Goal: Information Seeking & Learning: Compare options

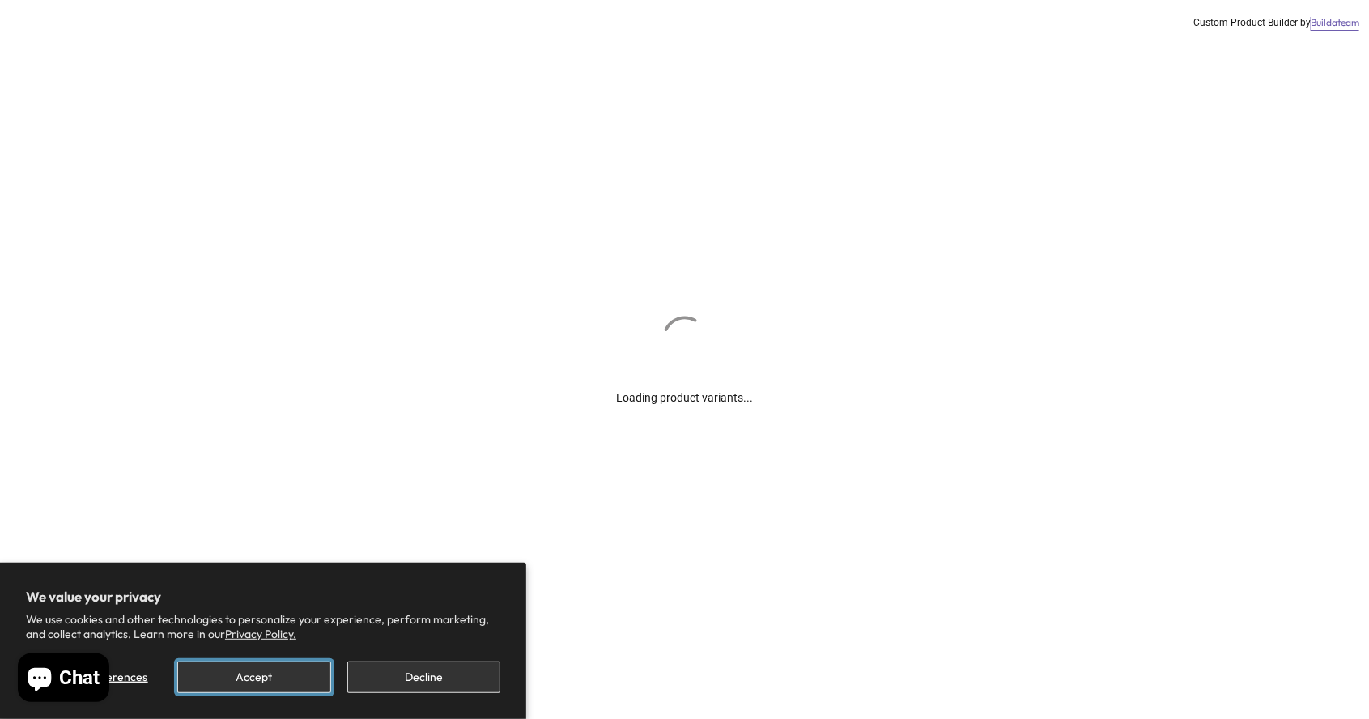
click at [244, 663] on button "Accept" at bounding box center [253, 677] width 153 height 32
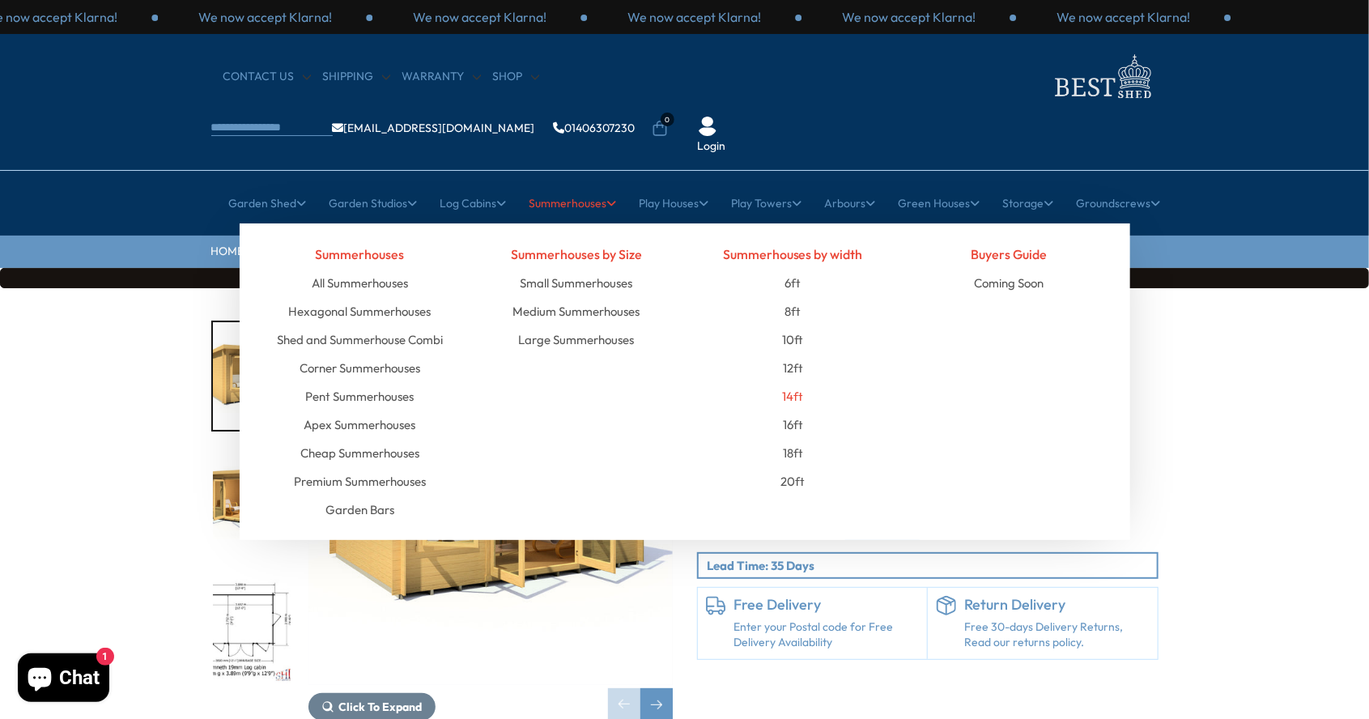
click at [792, 382] on link "14ft" at bounding box center [792, 396] width 21 height 28
click at [794, 382] on link "14ft" at bounding box center [792, 396] width 21 height 28
click at [567, 297] on link "Medium Summerhouses" at bounding box center [575, 311] width 127 height 28
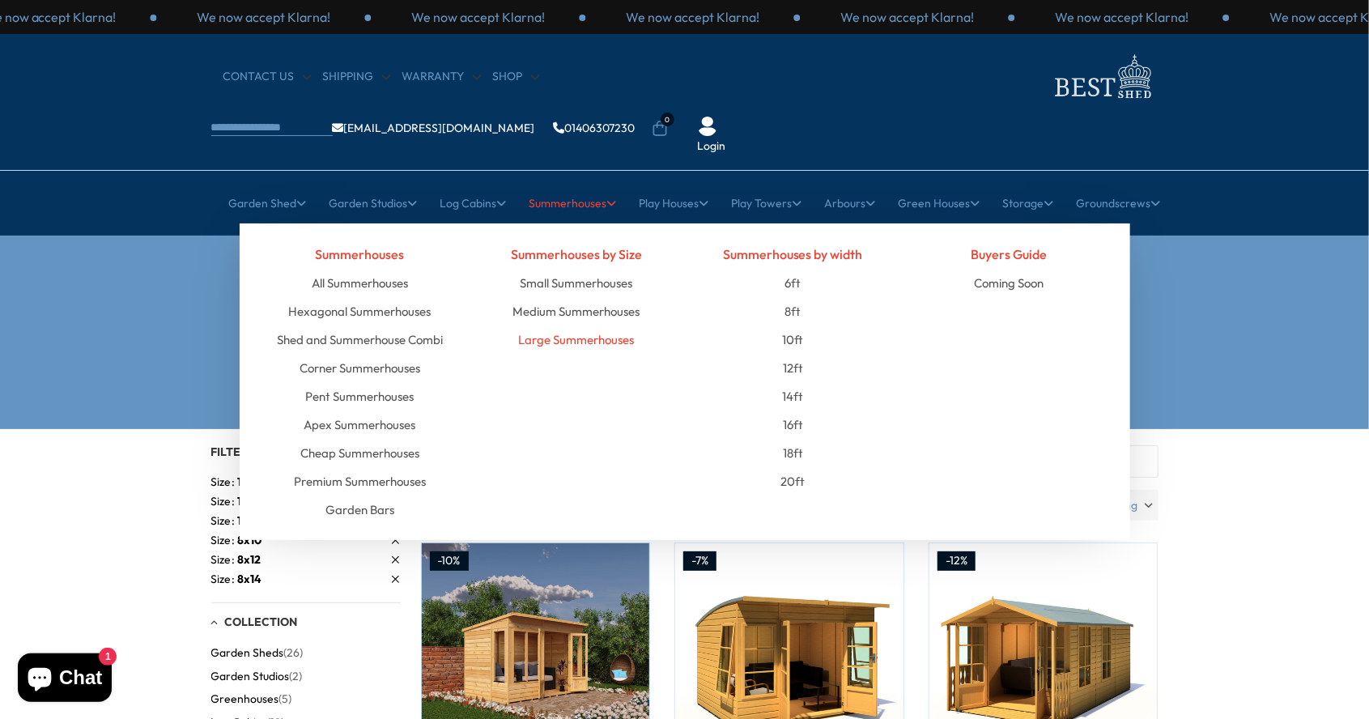
click at [566, 325] on link "Large Summerhouses" at bounding box center [576, 339] width 116 height 28
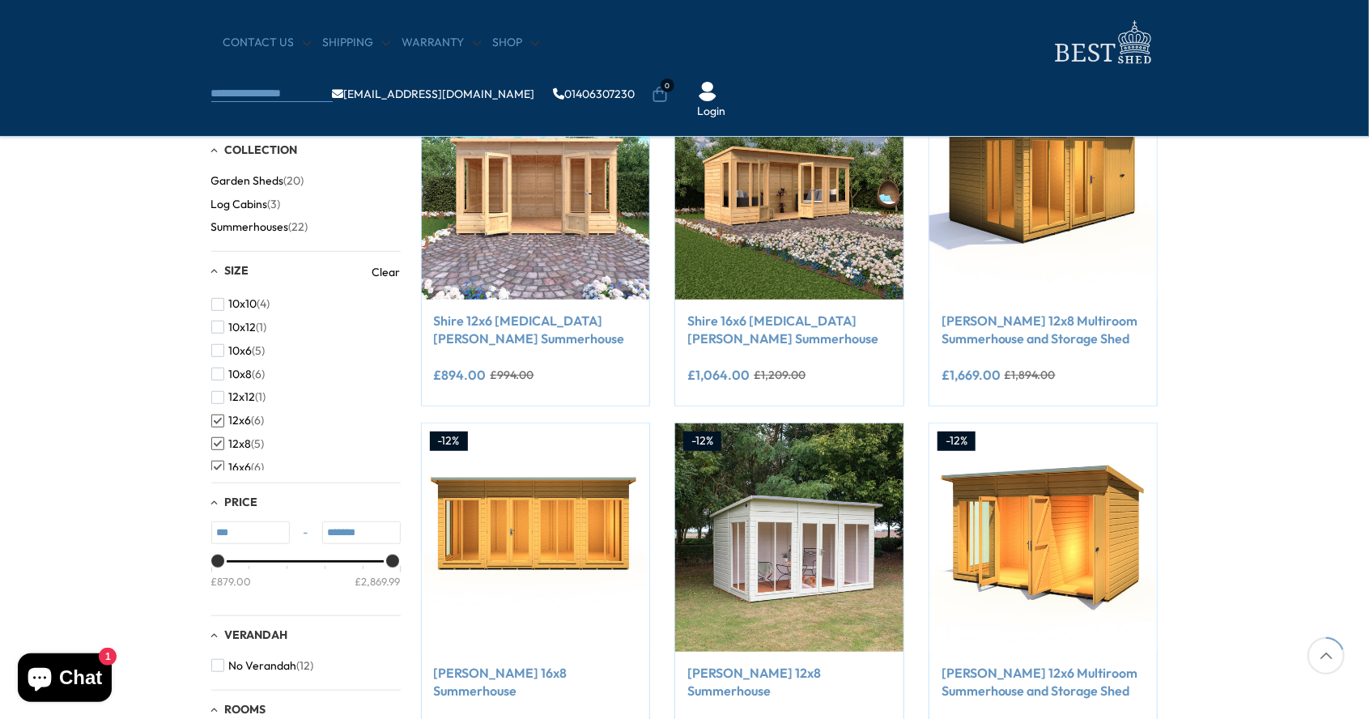
scroll to position [331, 0]
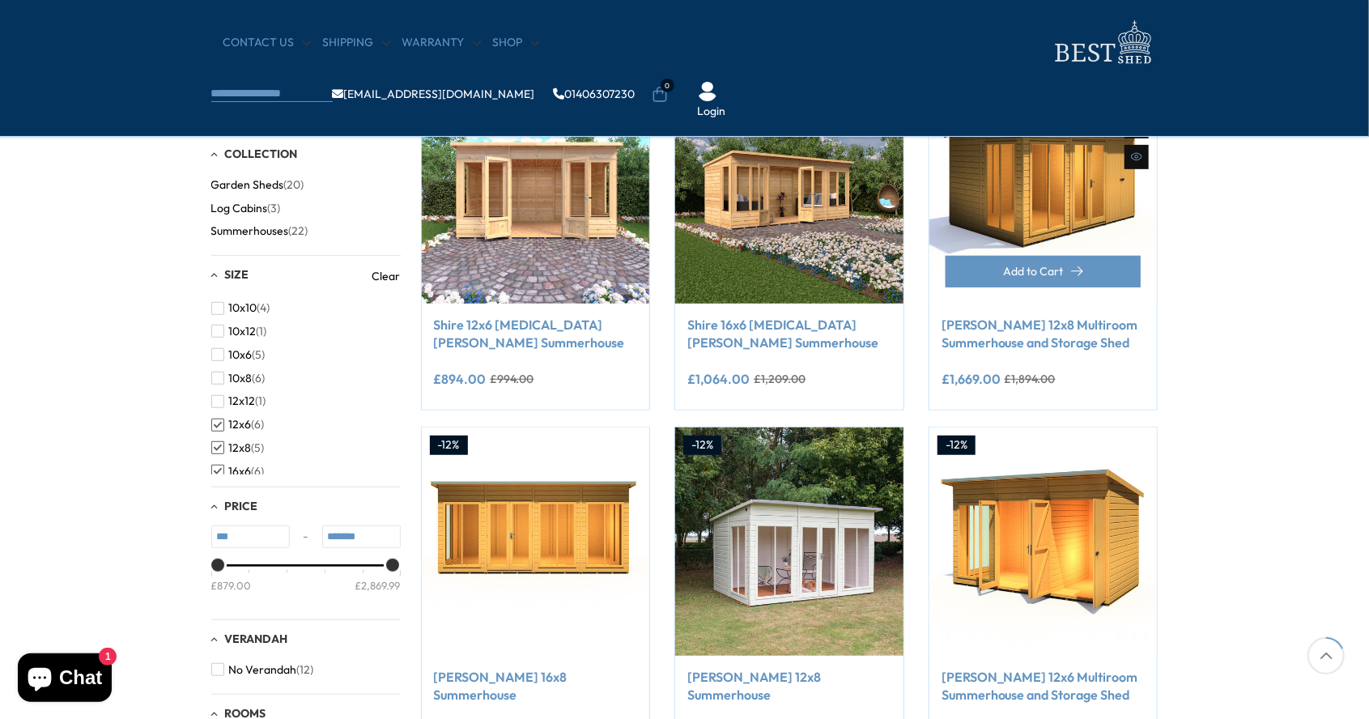
click at [989, 346] on link "[PERSON_NAME] 12x8 Multiroom Summerhouse and Storage Shed" at bounding box center [1043, 334] width 204 height 36
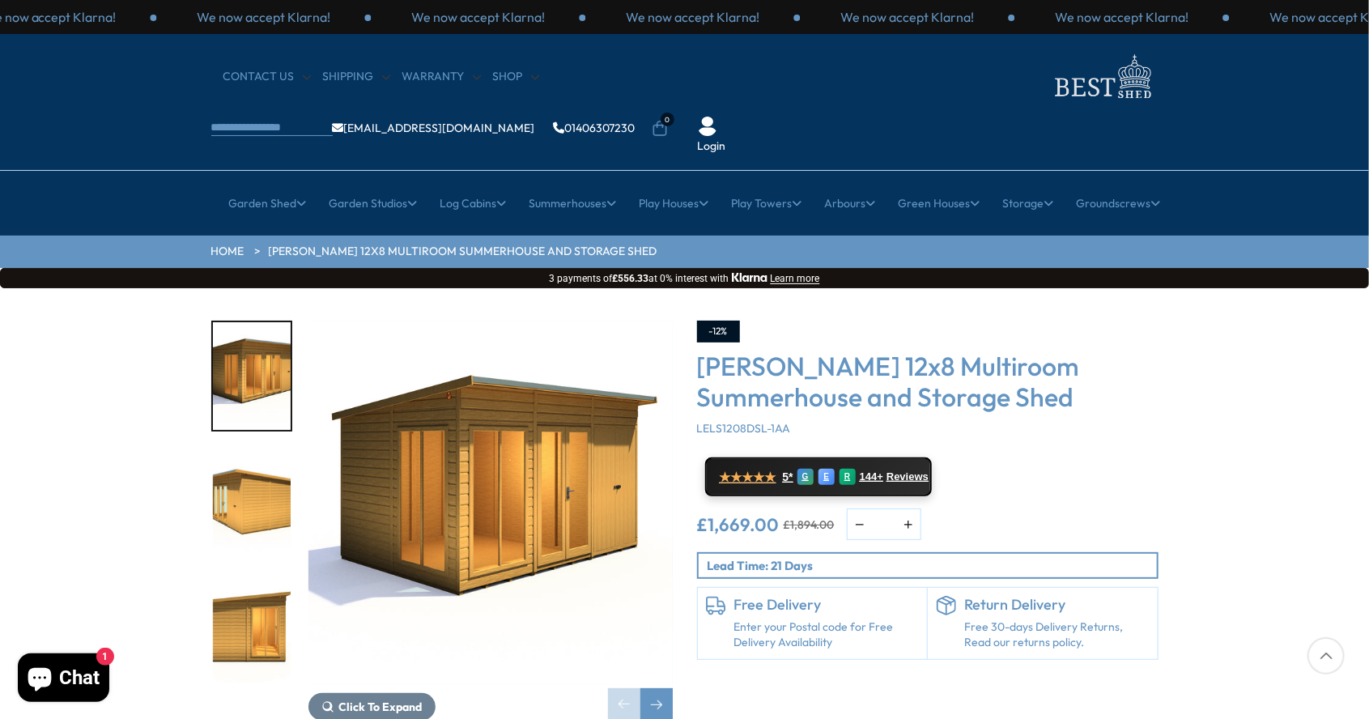
click at [673, 639] on div "Click To Expand Click To Expand Click To Expand Click To Expand Click To Expand…" at bounding box center [442, 521] width 486 height 400
click at [669, 688] on div "Next slide" at bounding box center [656, 704] width 32 height 32
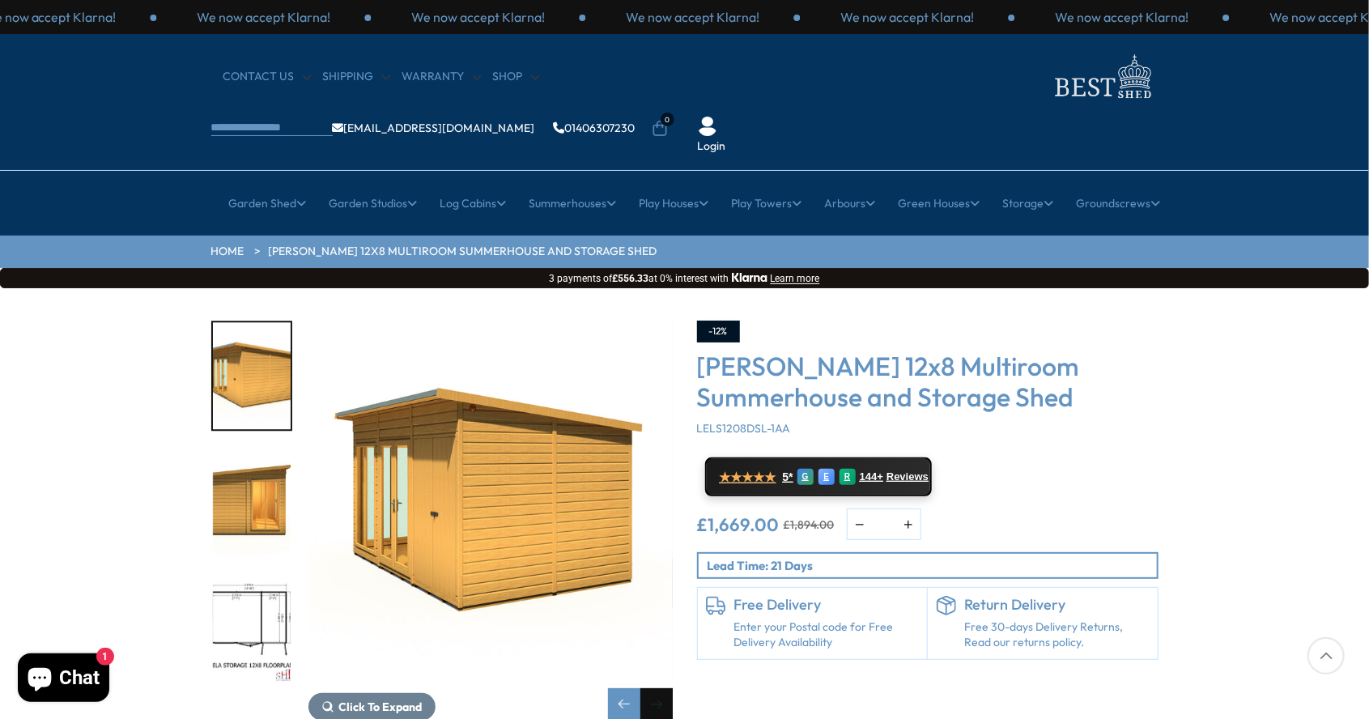
click at [669, 688] on div "Next slide" at bounding box center [656, 704] width 32 height 32
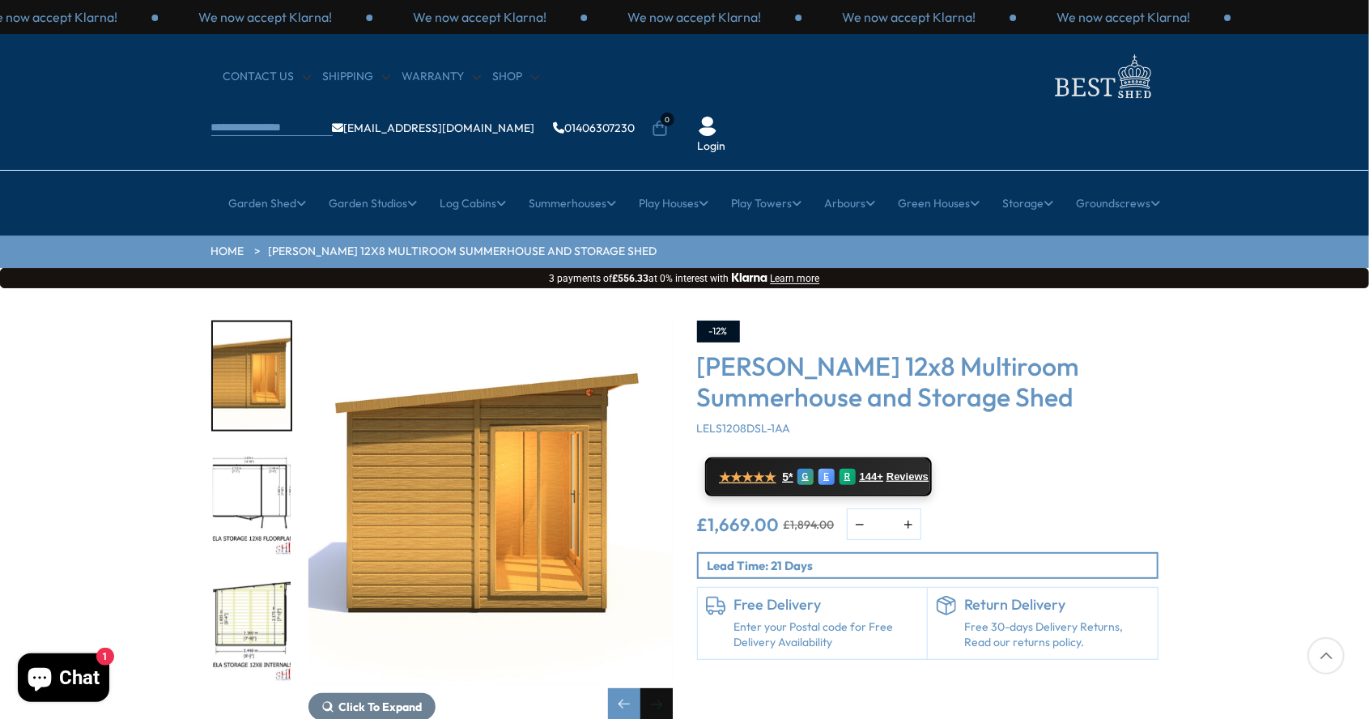
click at [669, 688] on div "Next slide" at bounding box center [656, 704] width 32 height 32
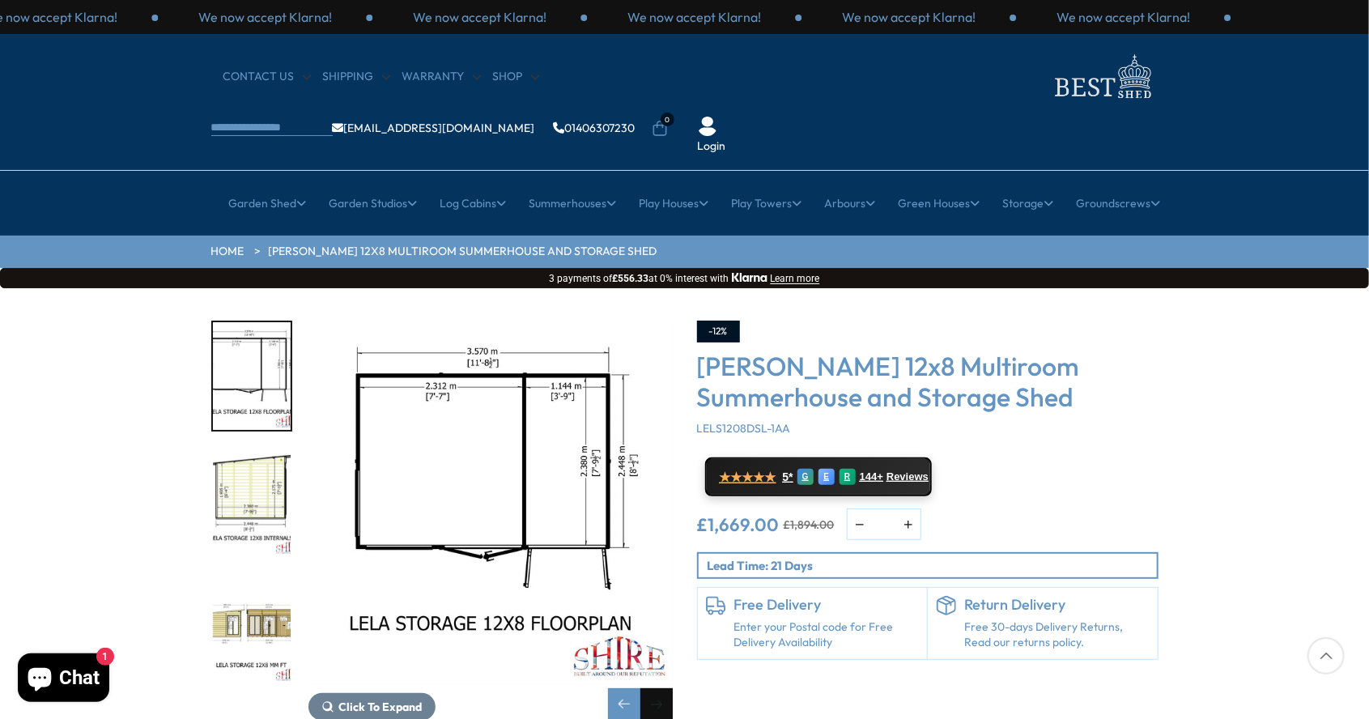
click at [669, 688] on div "Next slide" at bounding box center [656, 704] width 32 height 32
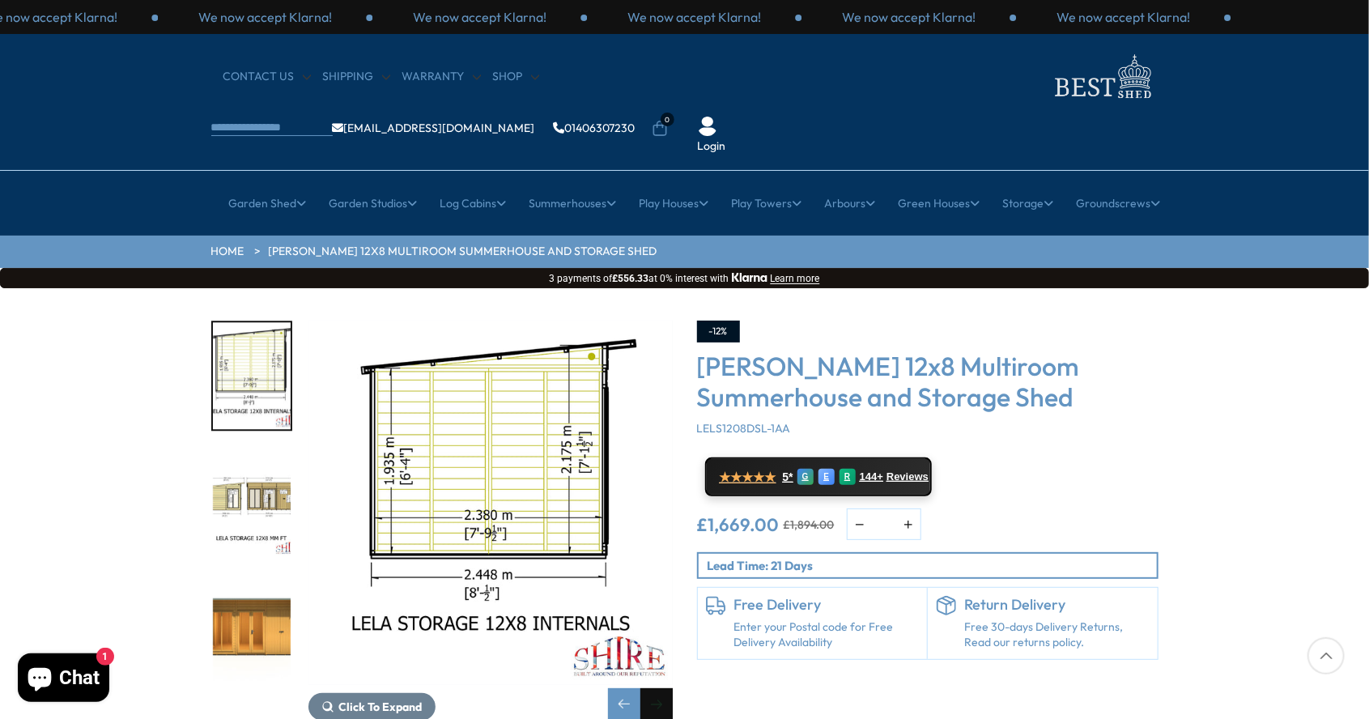
click at [669, 688] on div "Next slide" at bounding box center [656, 704] width 32 height 32
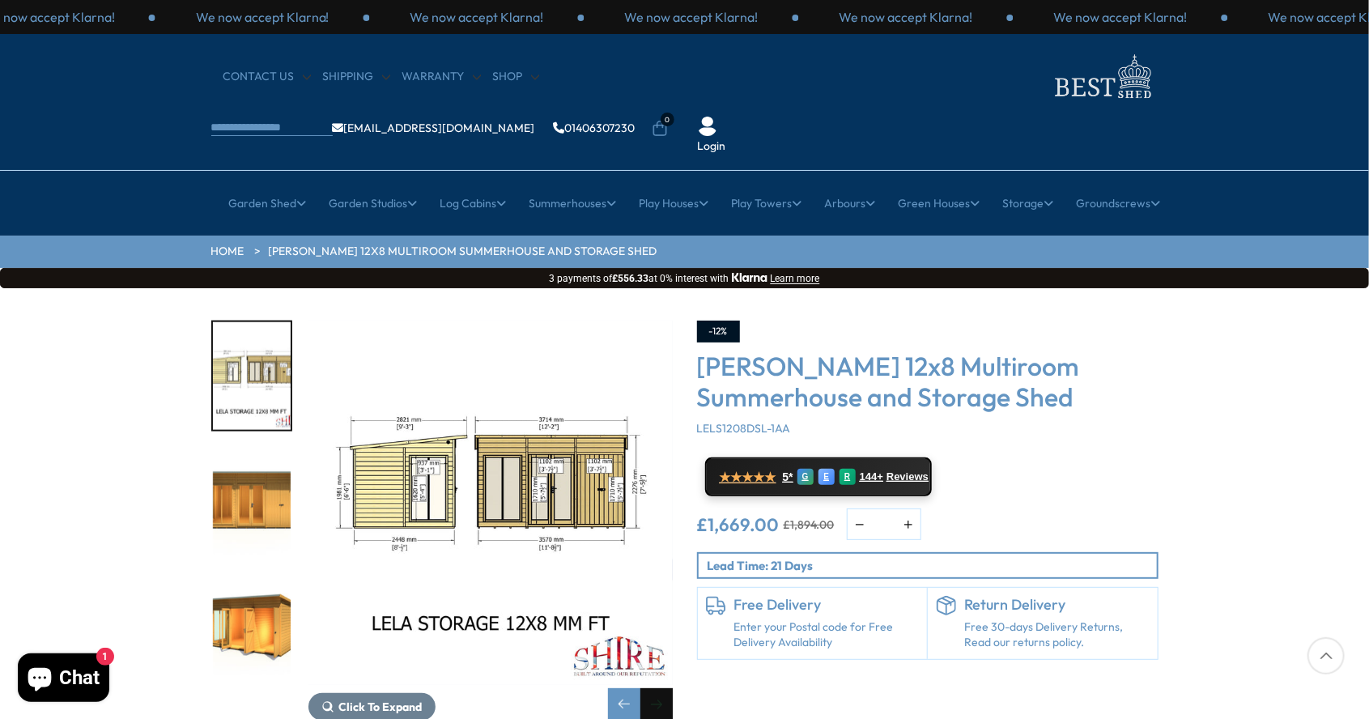
click at [669, 688] on div "Next slide" at bounding box center [656, 704] width 32 height 32
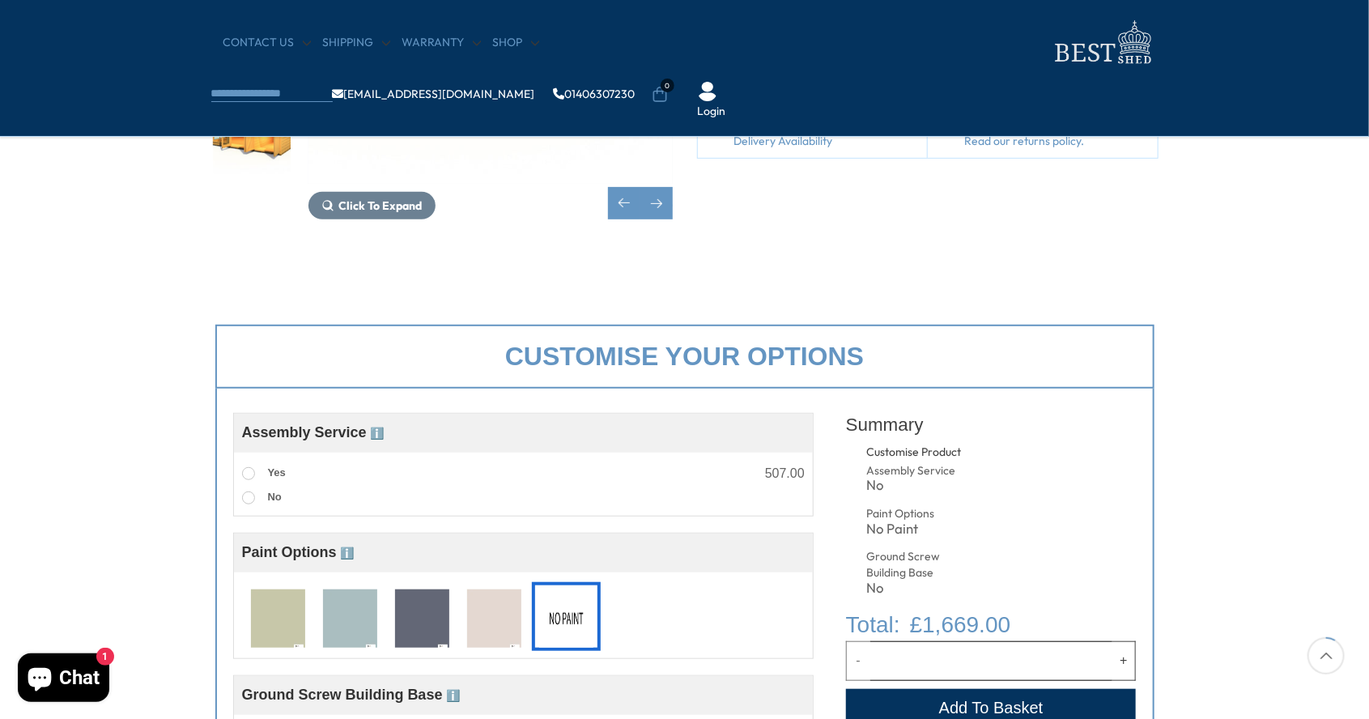
scroll to position [390, 0]
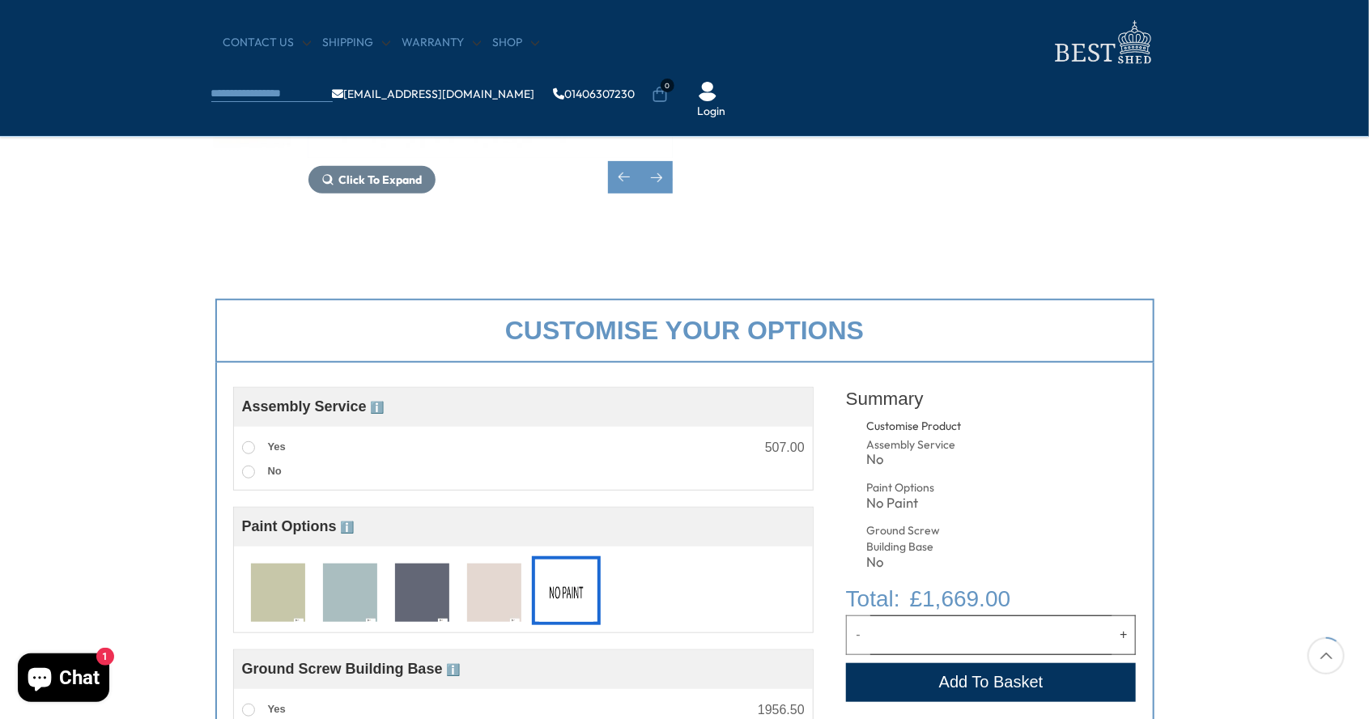
click at [341, 523] on span "ℹ️" at bounding box center [348, 526] width 14 height 13
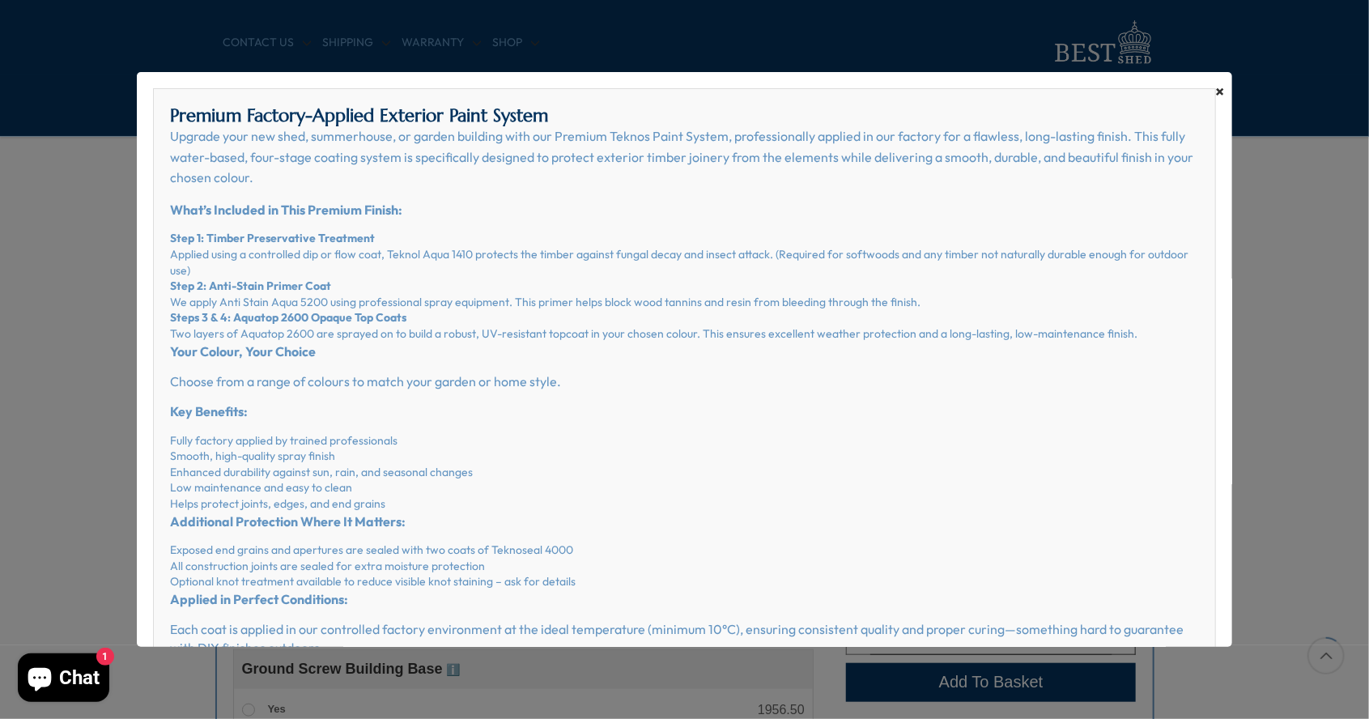
click at [1217, 97] on span "×" at bounding box center [1219, 91] width 9 height 23
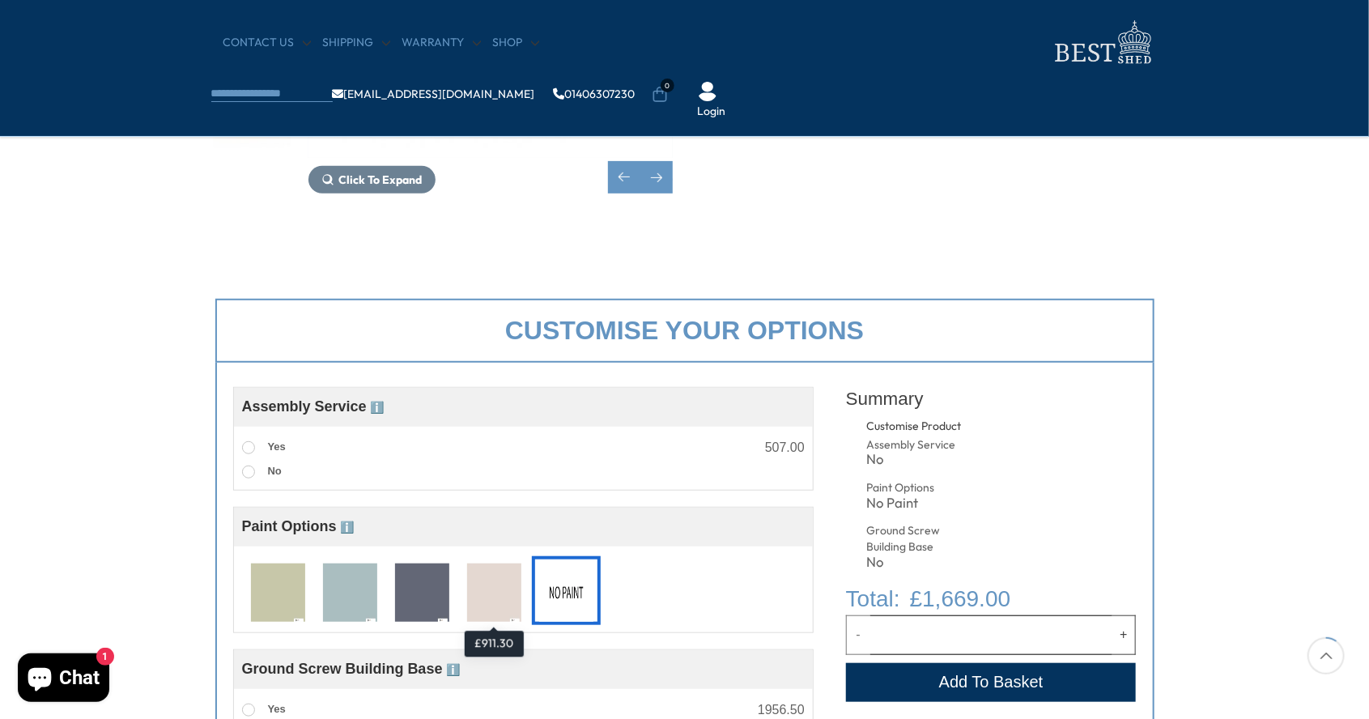
click at [491, 610] on img at bounding box center [494, 593] width 54 height 60
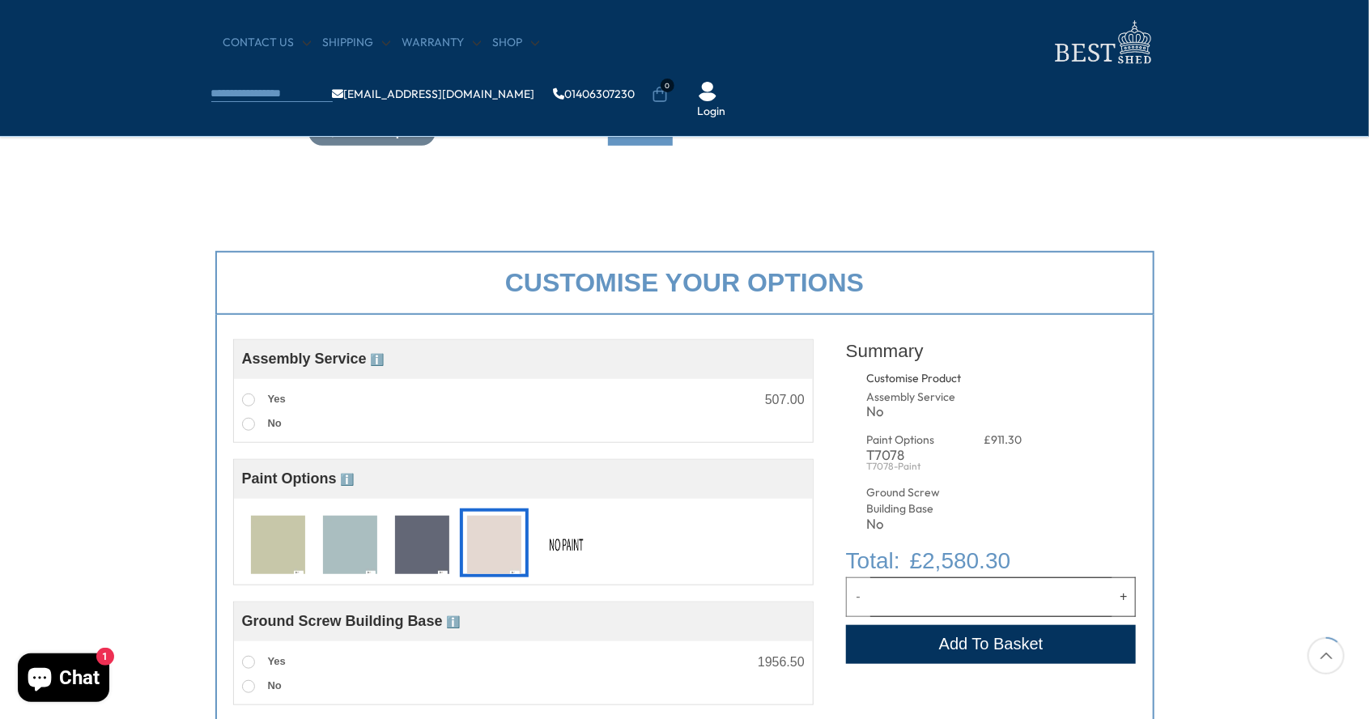
scroll to position [437, 0]
click at [540, 557] on img at bounding box center [566, 546] width 54 height 60
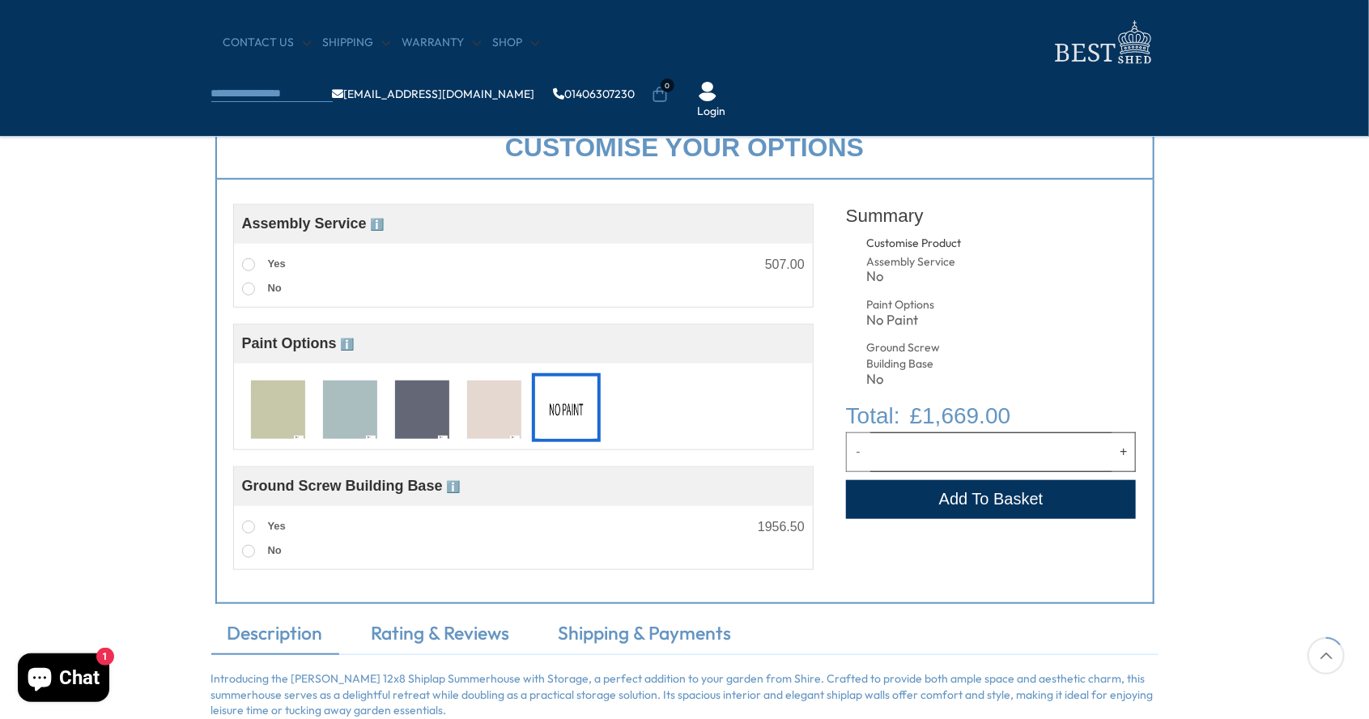
scroll to position [571, 0]
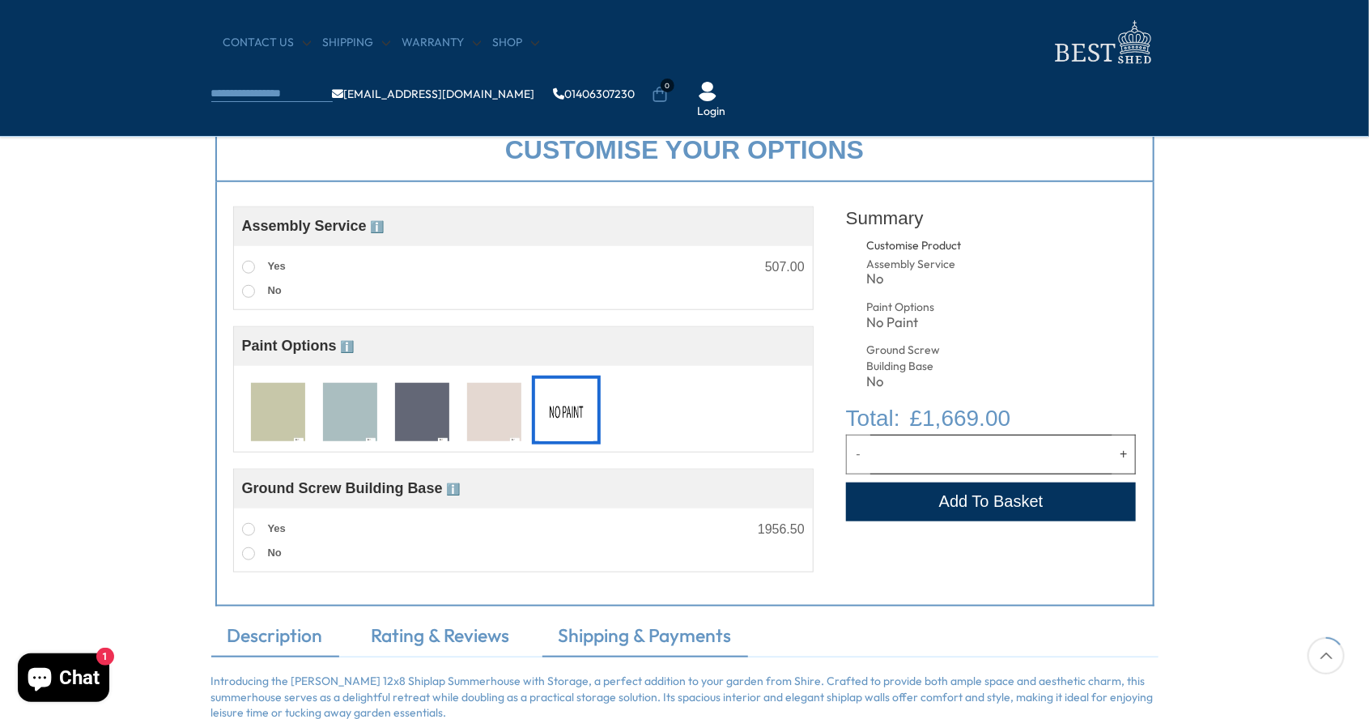
click at [577, 636] on link "Shipping & Payments" at bounding box center [645, 639] width 206 height 34
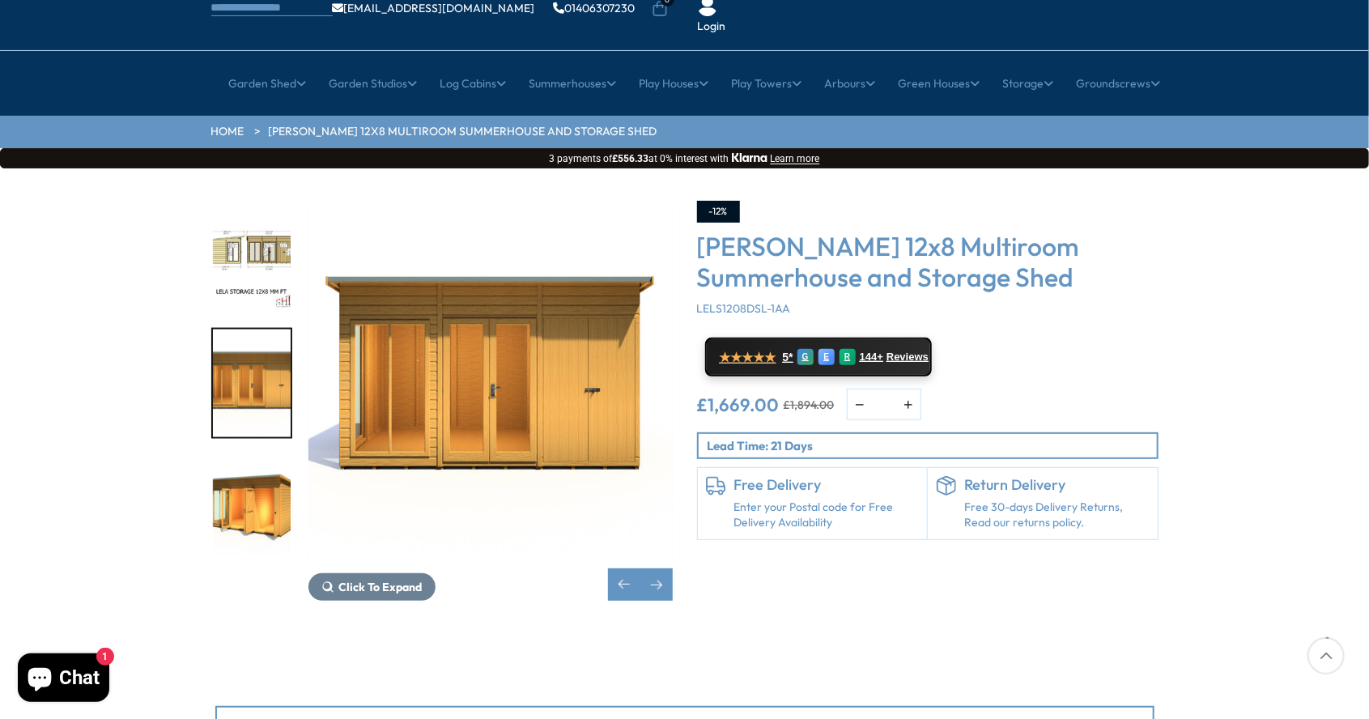
scroll to position [118, 0]
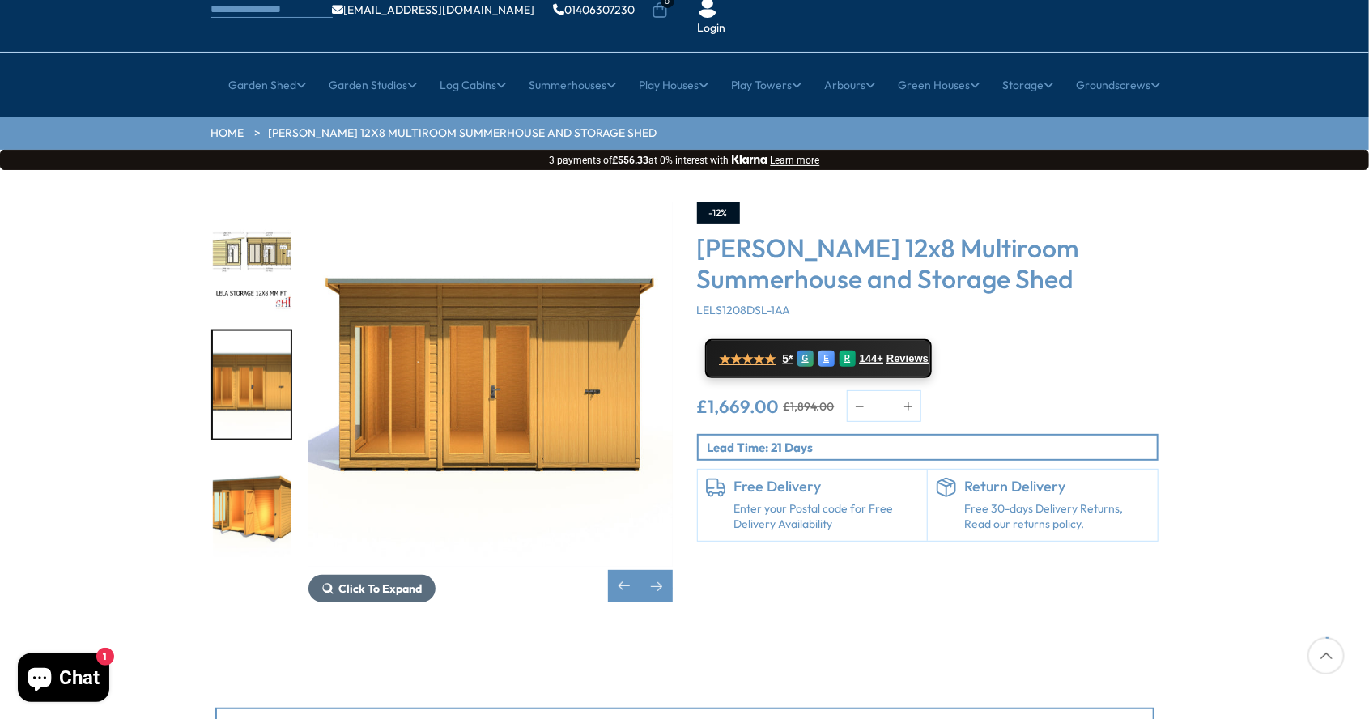
click at [373, 581] on span "Click To Expand" at bounding box center [380, 588] width 83 height 15
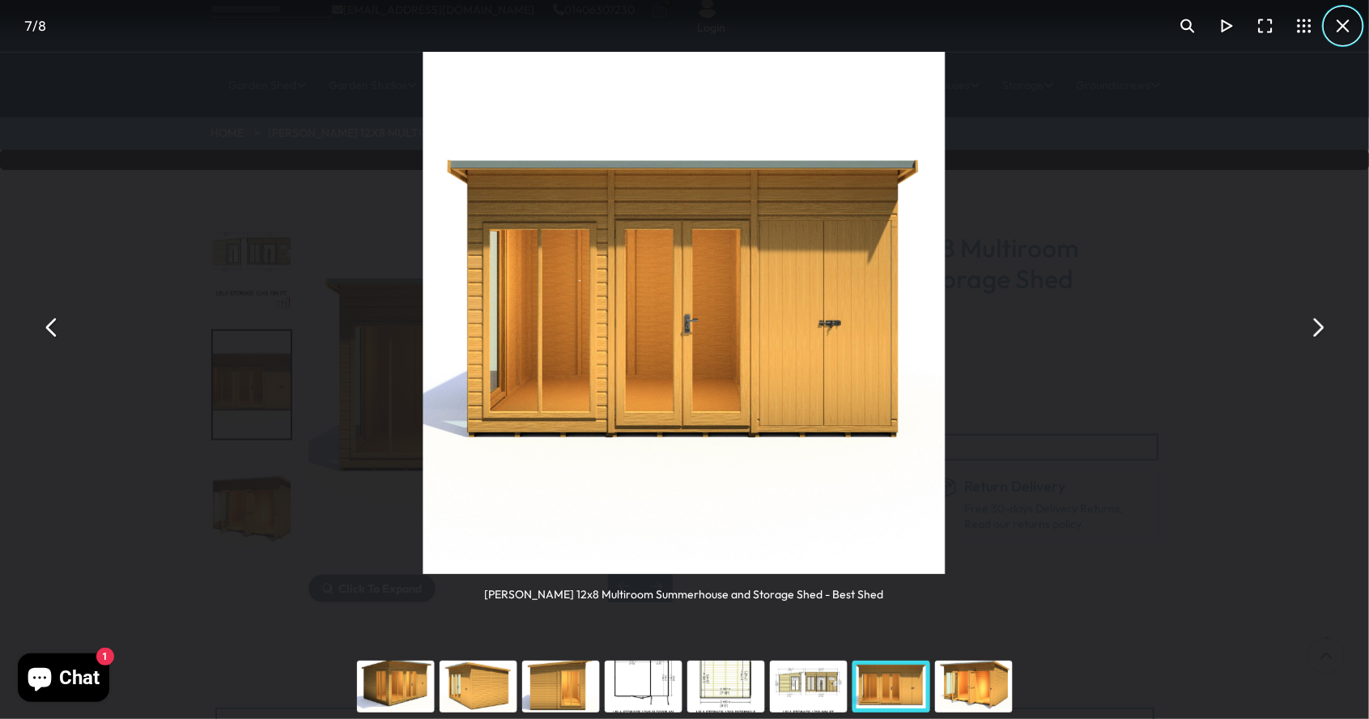
click at [1341, 31] on button "You can close this modal content with the ESC key" at bounding box center [1342, 25] width 39 height 39
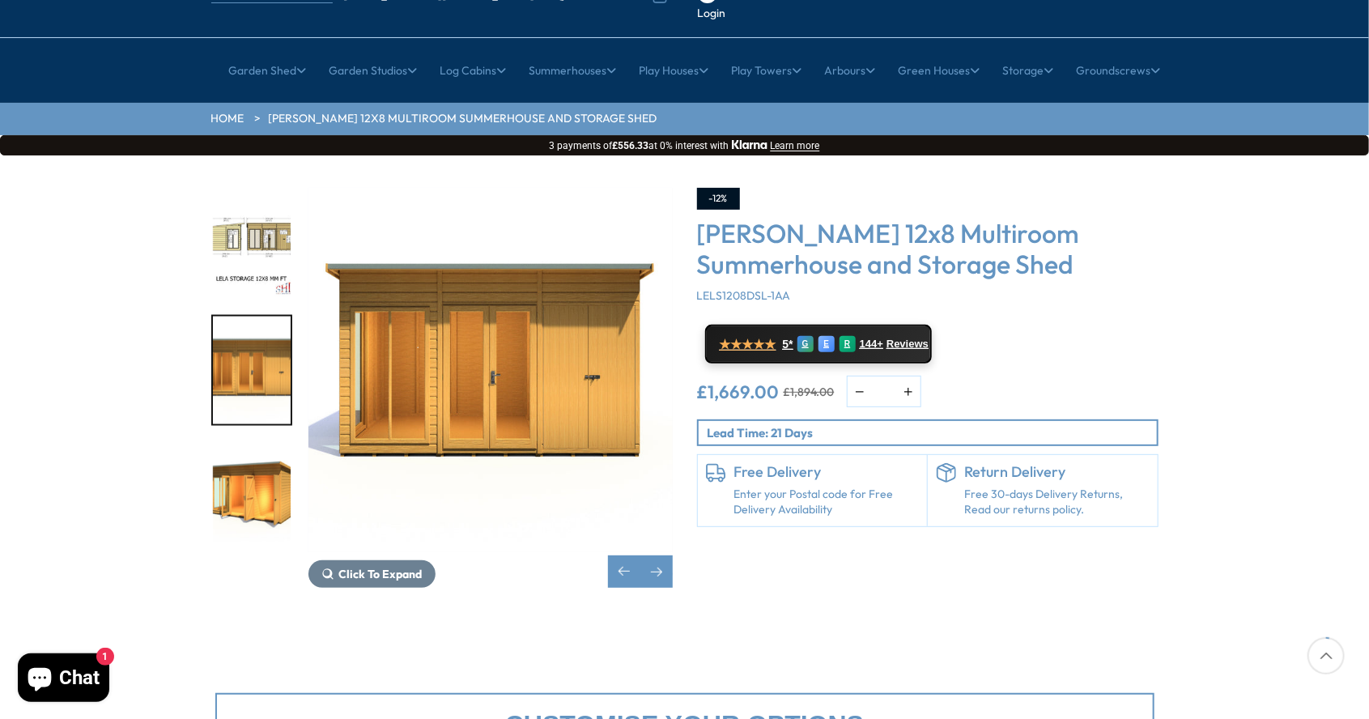
scroll to position [121, 0]
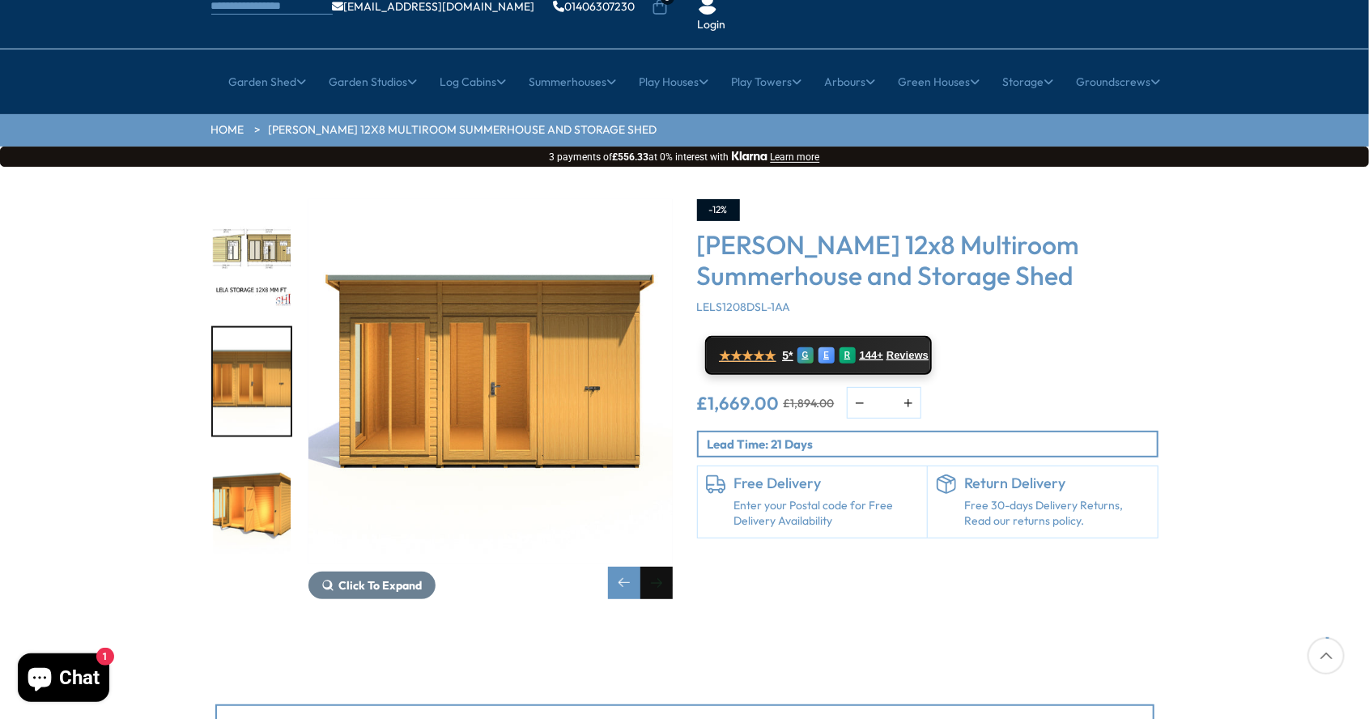
click at [658, 567] on div "Next slide" at bounding box center [656, 583] width 32 height 32
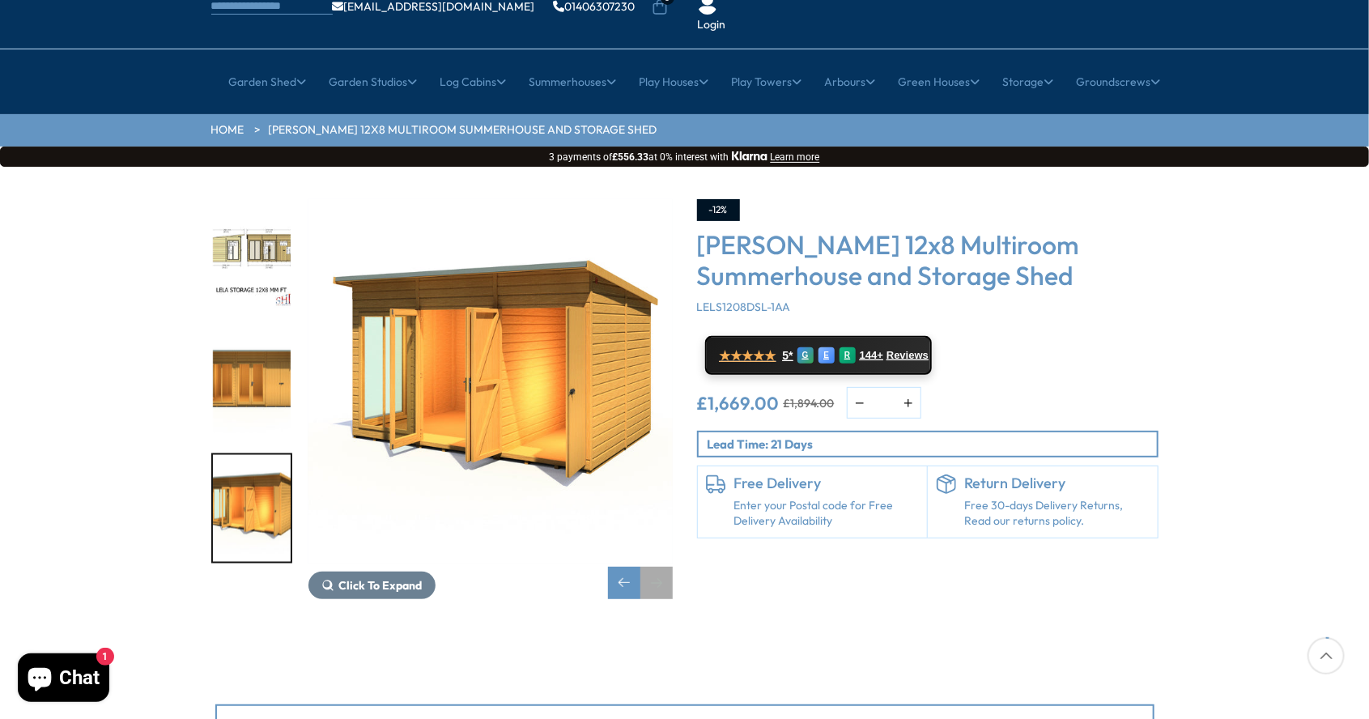
click at [658, 567] on div "Next slide" at bounding box center [656, 583] width 32 height 32
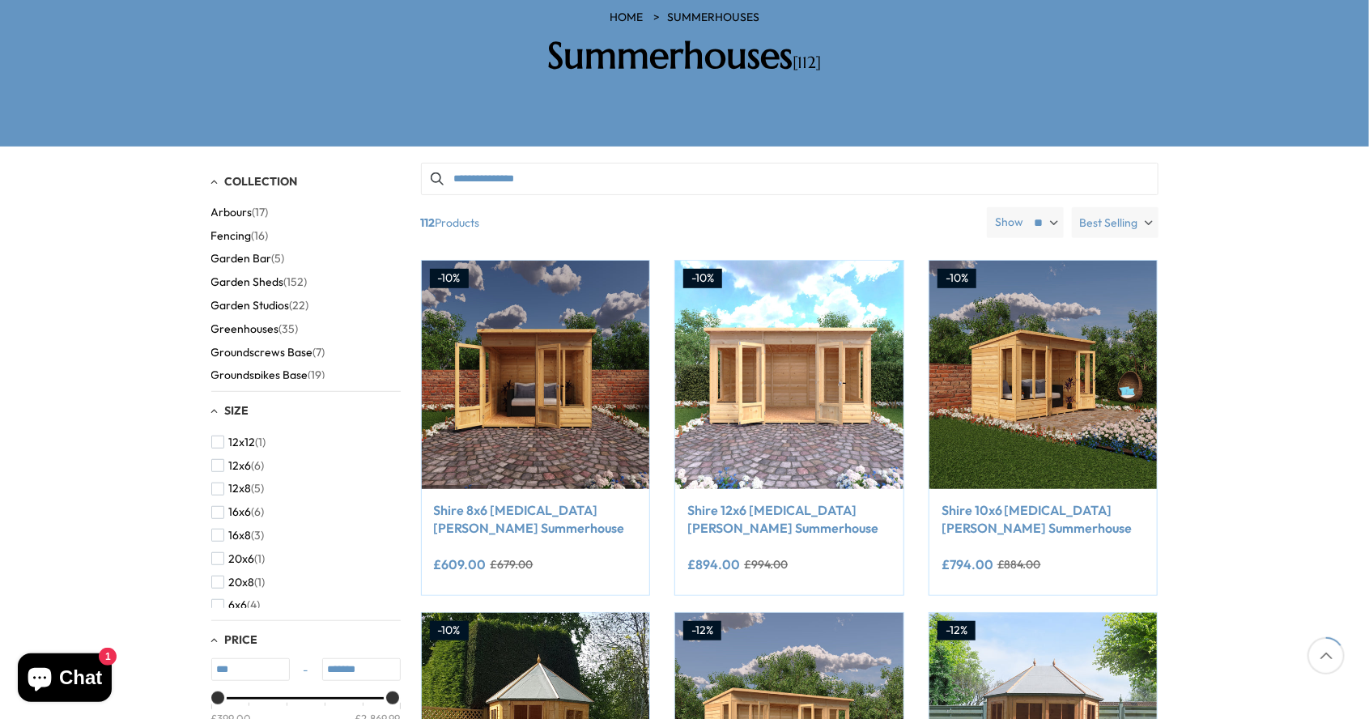
scroll to position [94, 0]
click at [218, 481] on span "button" at bounding box center [217, 487] width 13 height 13
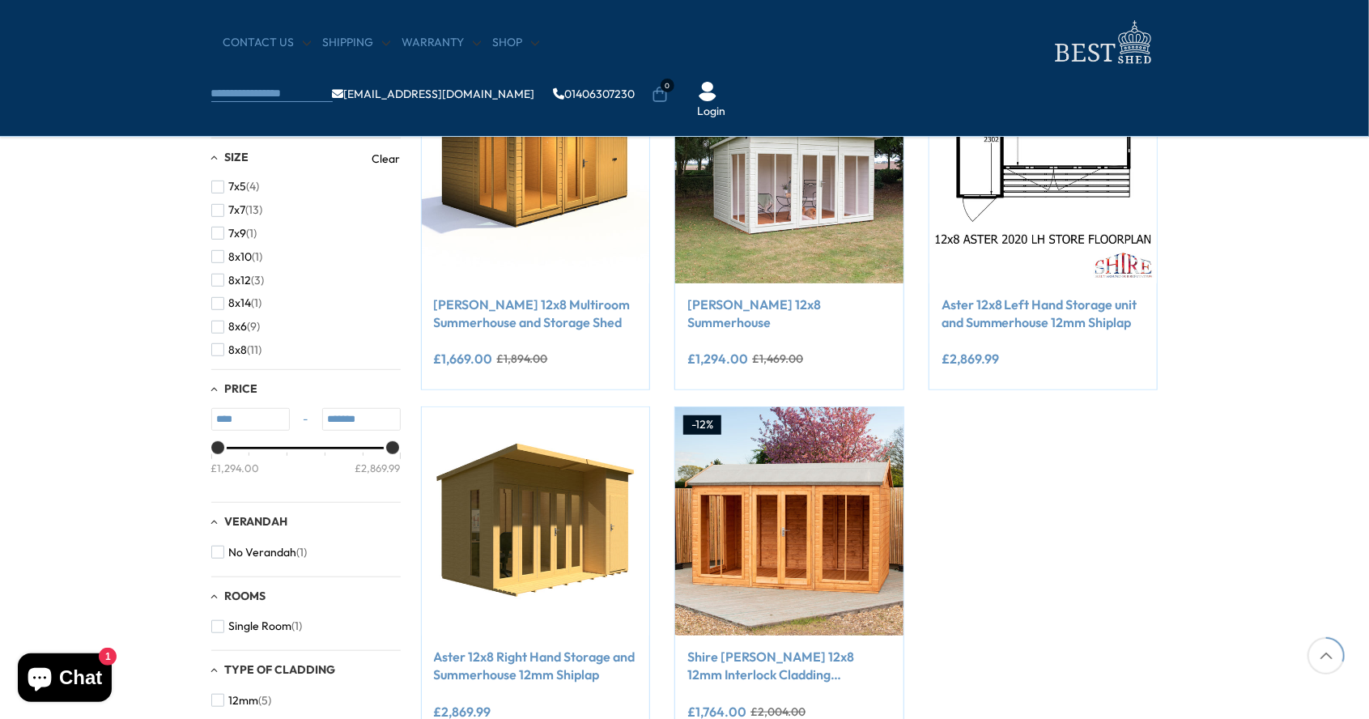
scroll to position [358, 0]
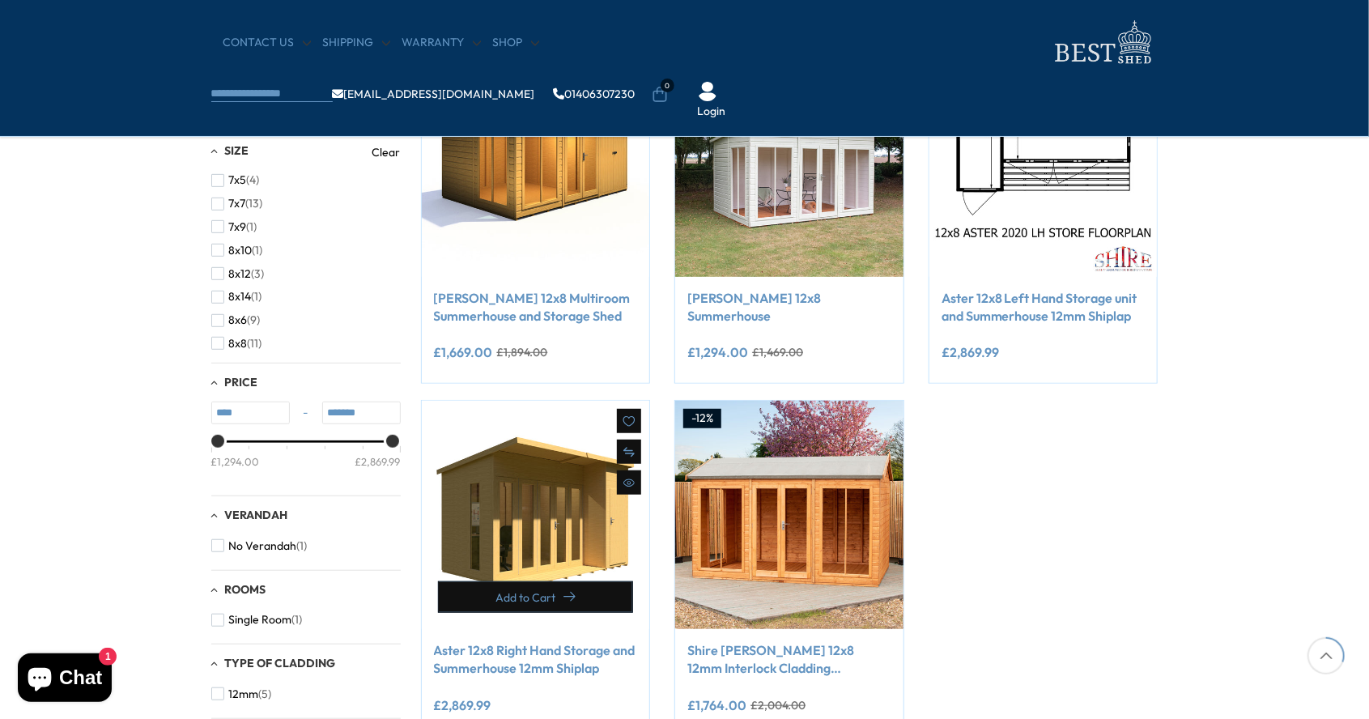
click at [594, 588] on button "Add to Cart" at bounding box center [536, 597] width 196 height 32
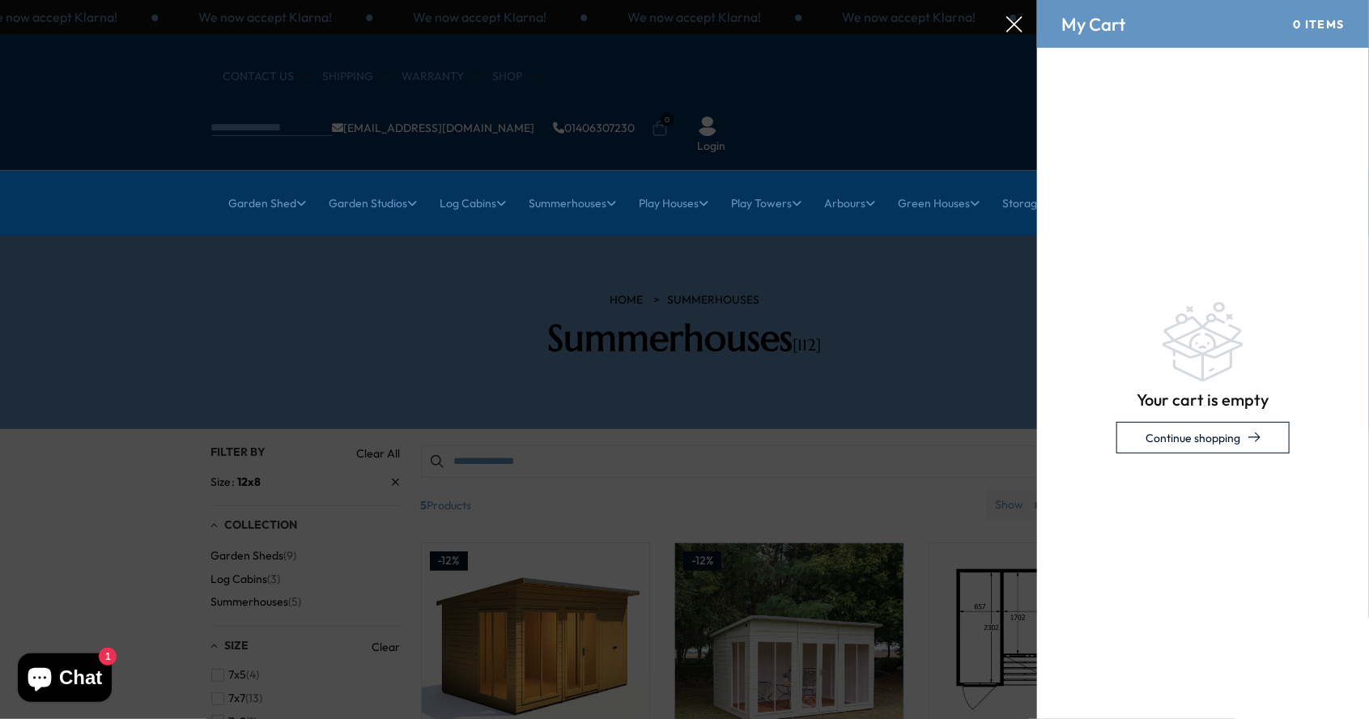
scroll to position [0, 0]
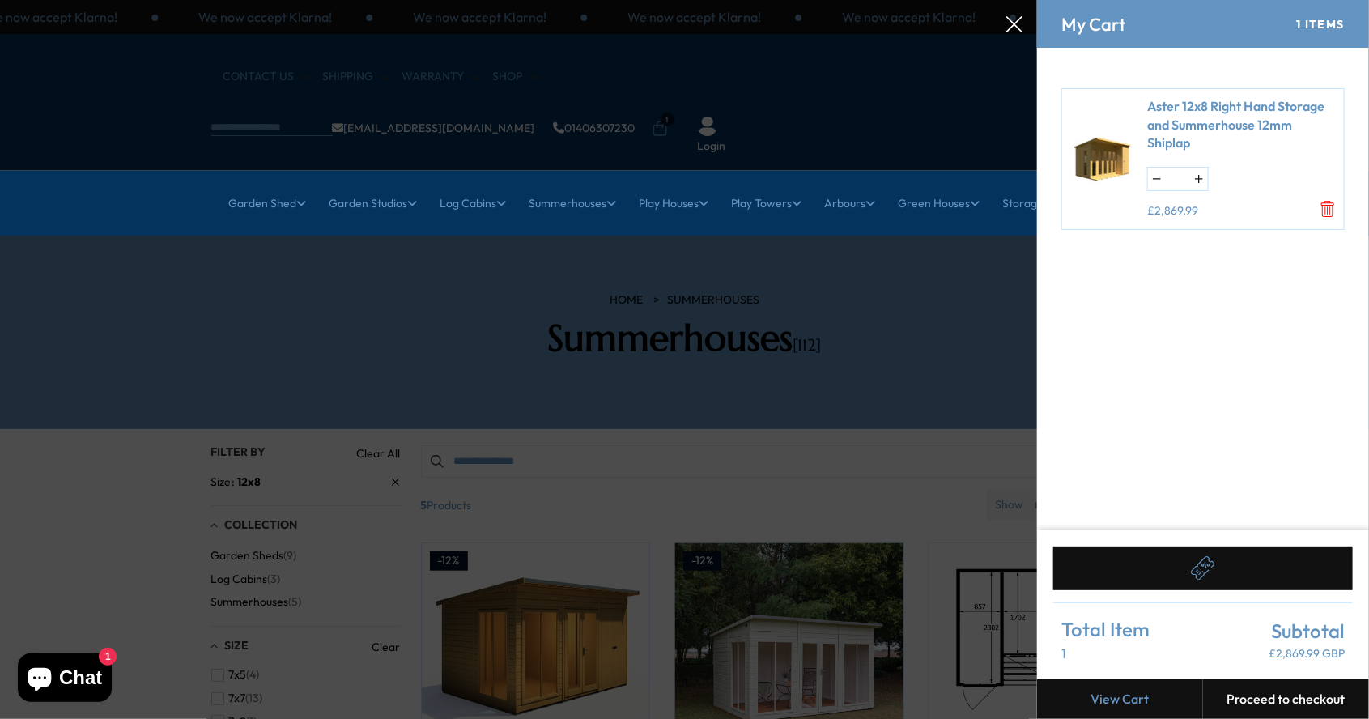
click at [1324, 223] on div "Aster 12x8 Right Hand Storage and Summerhouse 12mm Shiplap * £2,869.99" at bounding box center [1202, 159] width 283 height 142
click at [1324, 219] on cart-remove-button at bounding box center [1327, 211] width 16 height 21
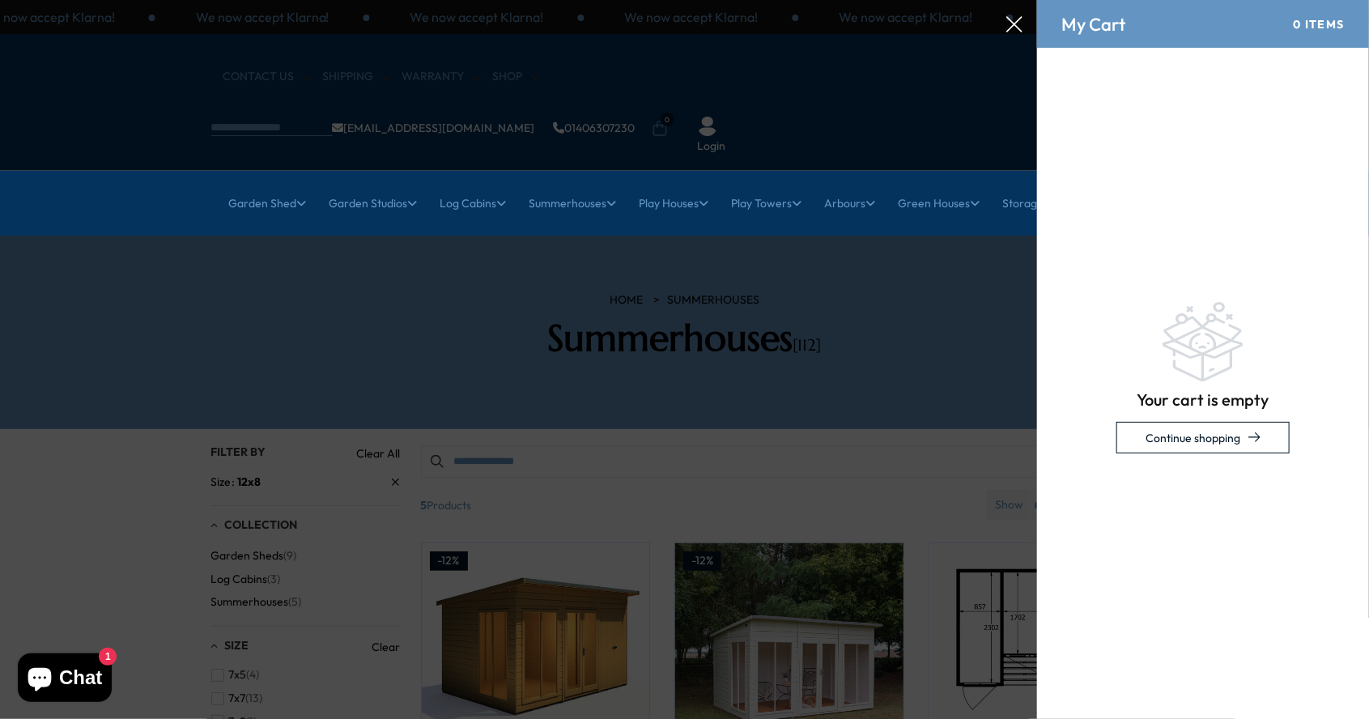
click at [575, 0] on div at bounding box center [684, 0] width 1369 height 0
click at [1012, 31] on icon at bounding box center [1014, 24] width 16 height 16
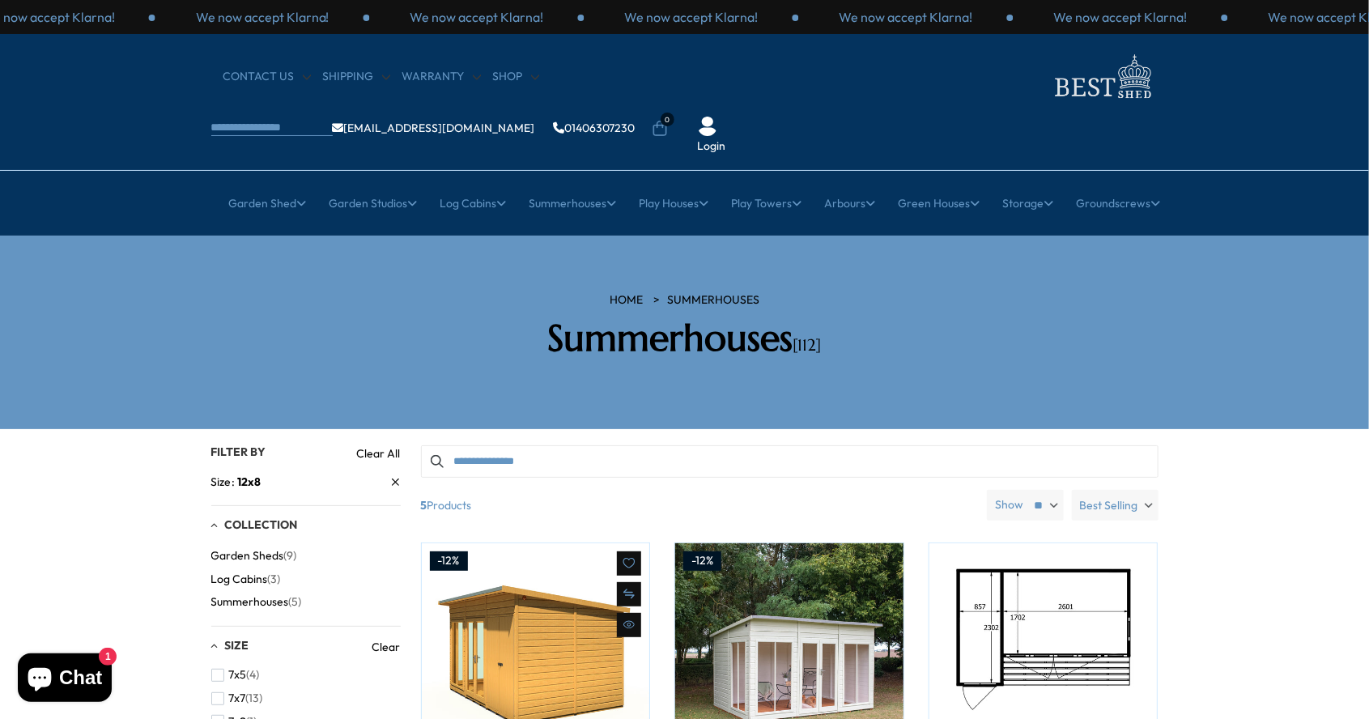
click at [515, 589] on img at bounding box center [536, 657] width 228 height 228
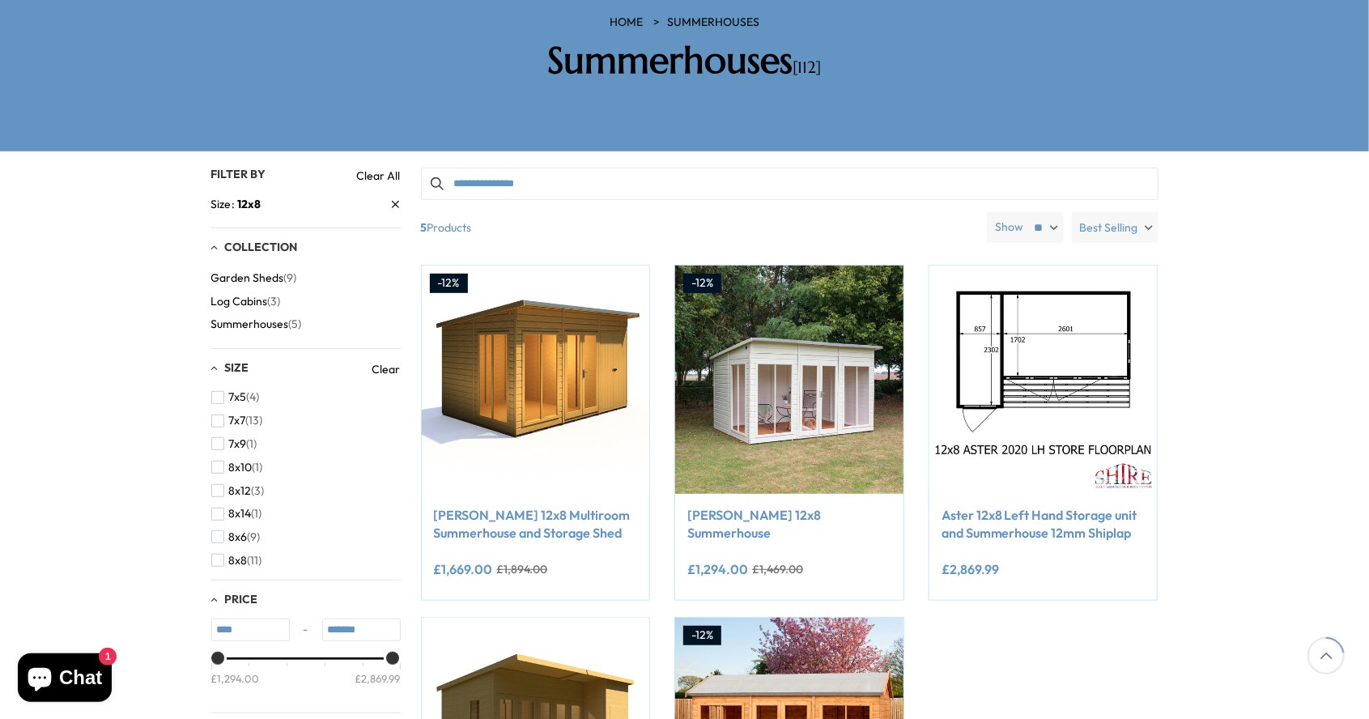
scroll to position [279, 0]
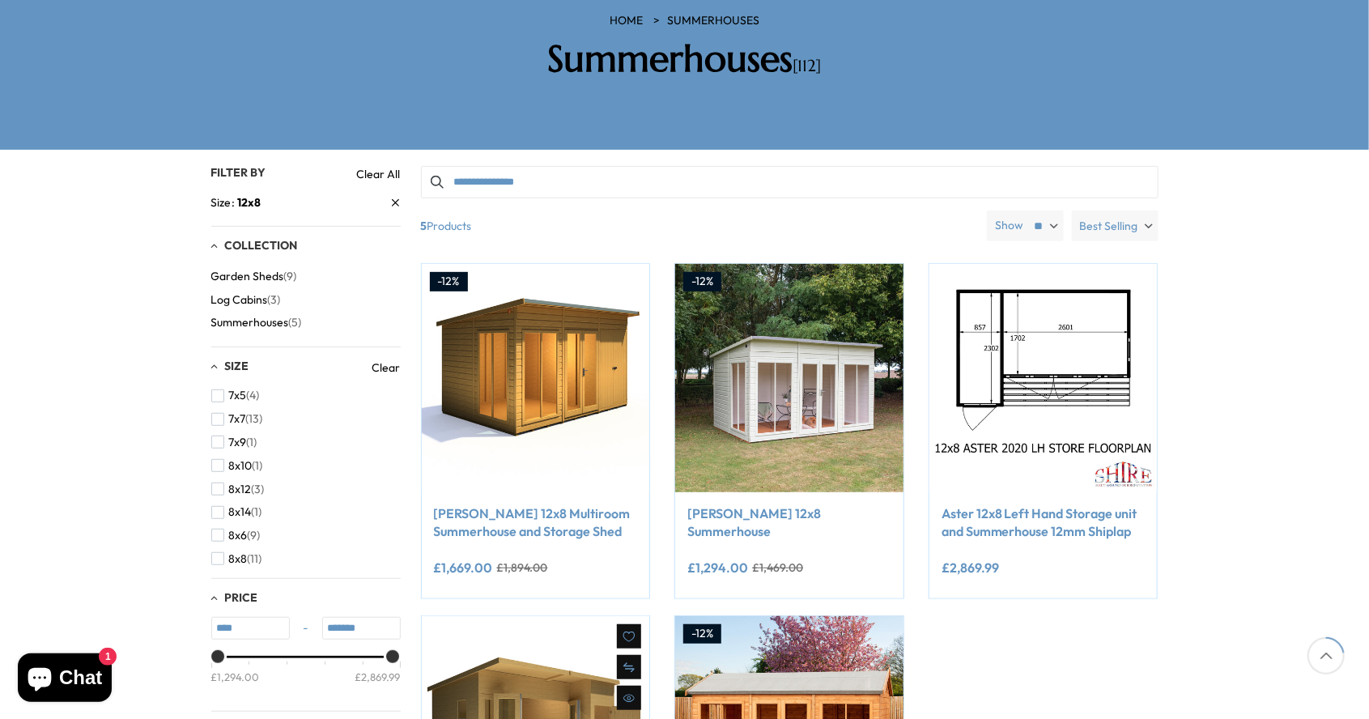
click at [513, 664] on img at bounding box center [536, 730] width 228 height 228
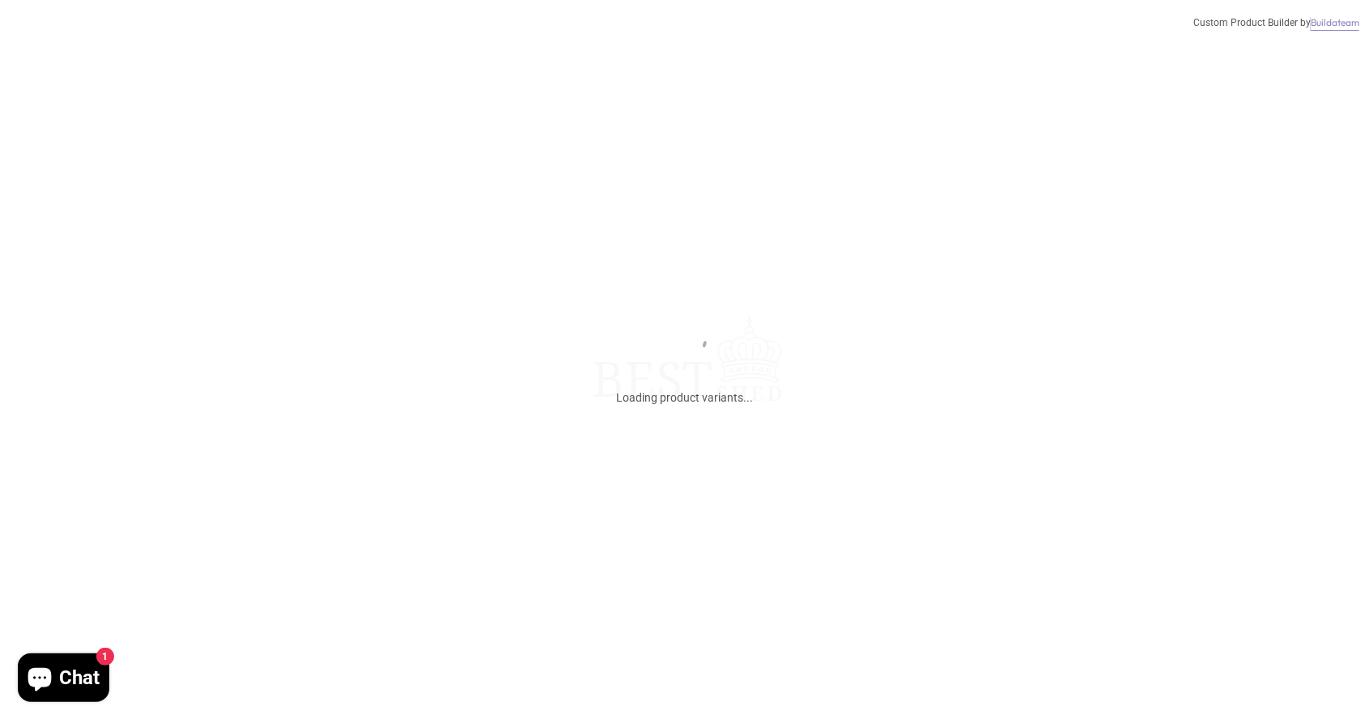
scroll to position [110, 0]
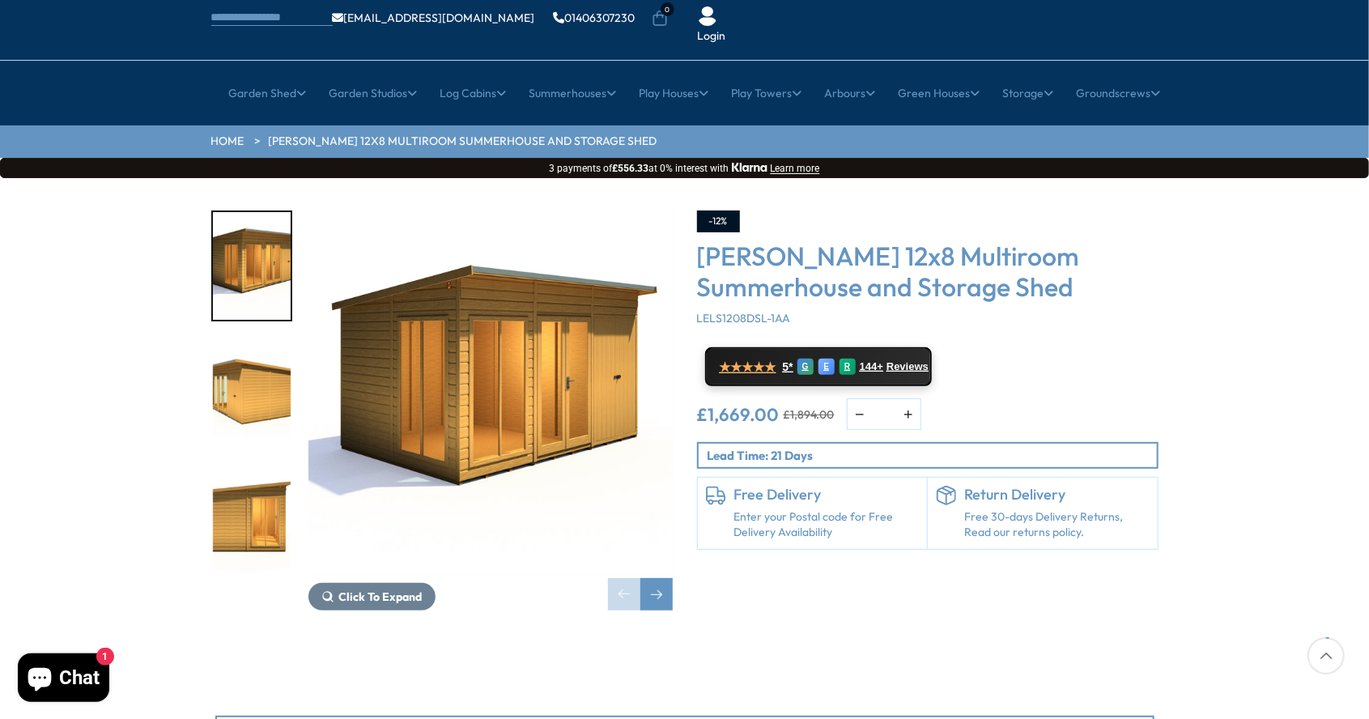
click at [295, 350] on div at bounding box center [259, 392] width 97 height 364
click at [266, 361] on img "2 / 8" at bounding box center [252, 393] width 78 height 108
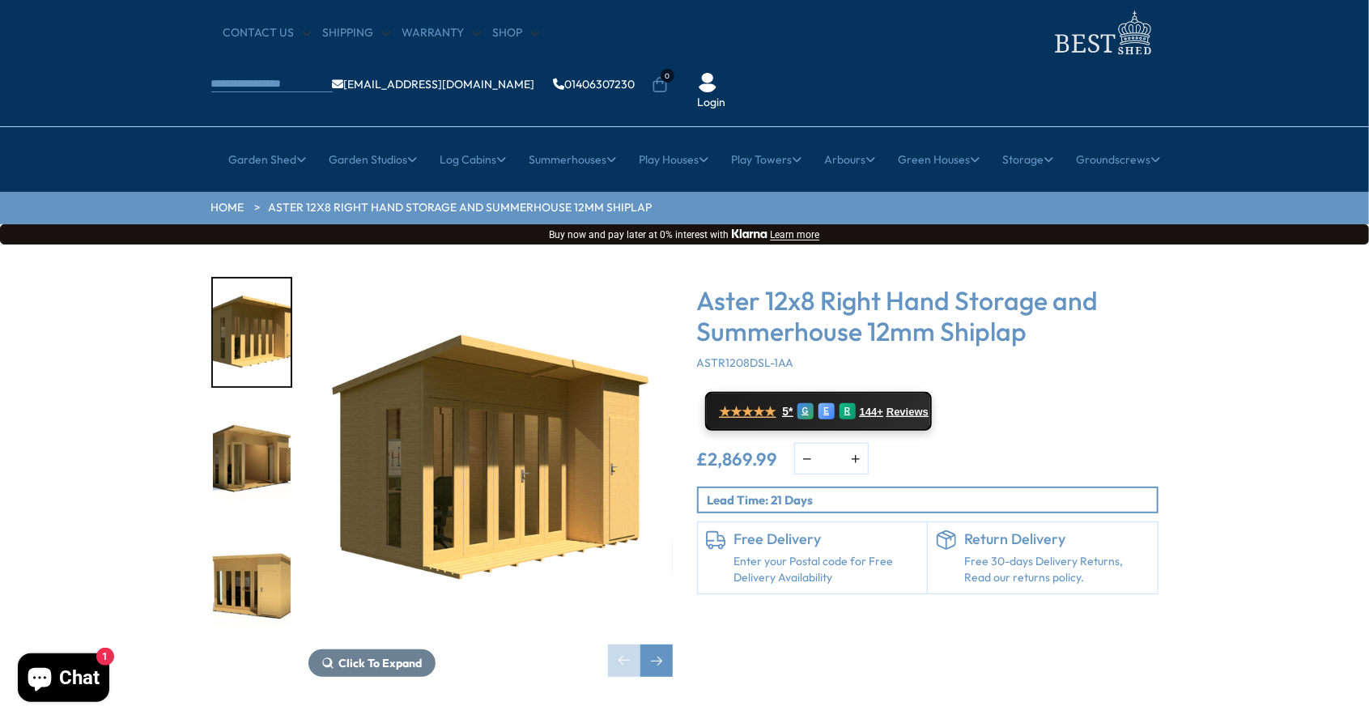
scroll to position [65, 0]
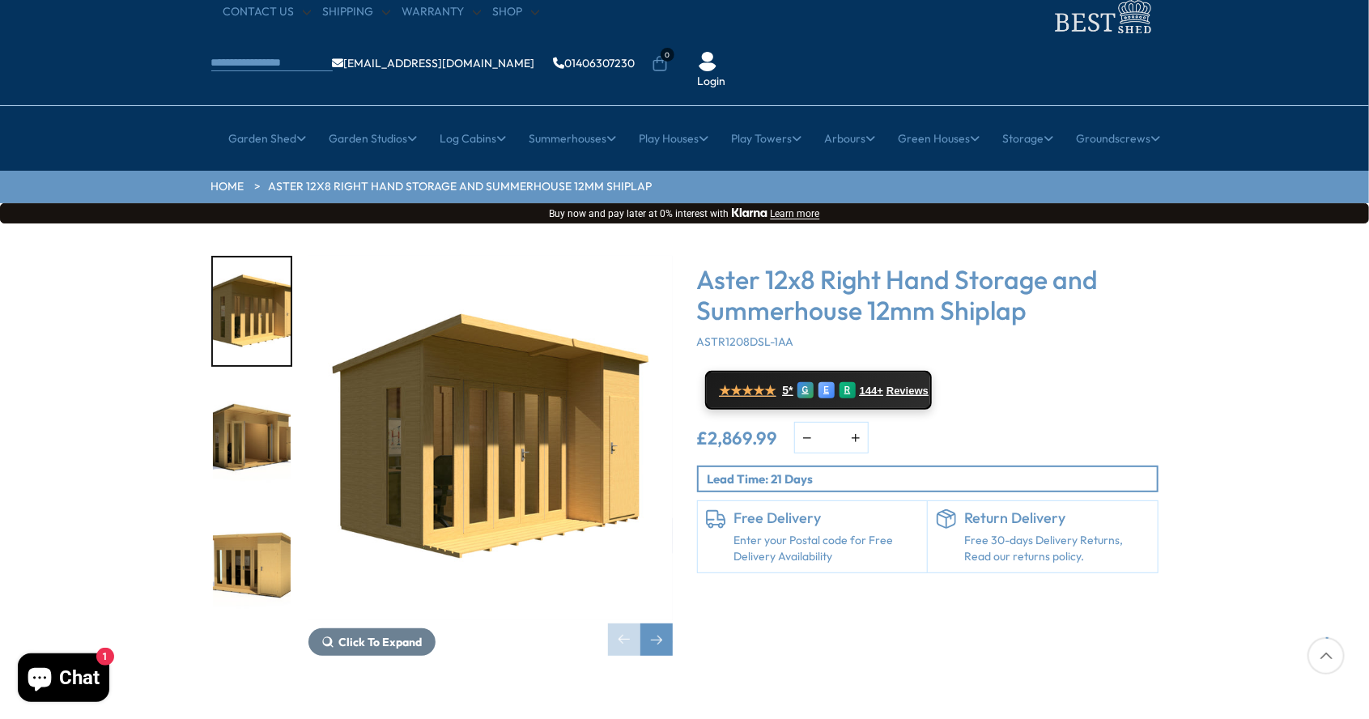
click at [272, 384] on img "2 / 15" at bounding box center [252, 438] width 78 height 108
click at [253, 511] on img "3 / 15" at bounding box center [252, 565] width 78 height 108
click at [250, 511] on img "3 / 15" at bounding box center [252, 565] width 78 height 108
click at [461, 482] on img "1 / 15" at bounding box center [490, 438] width 364 height 364
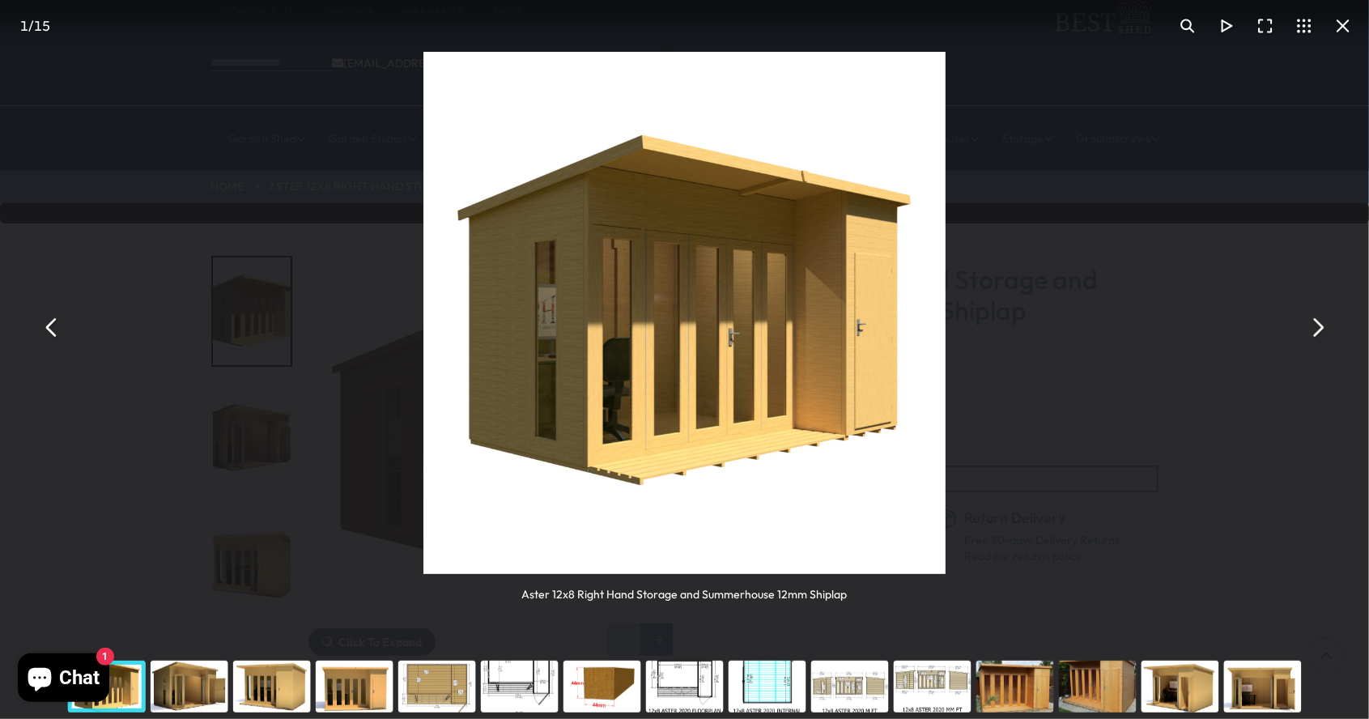
click at [1323, 322] on button "You can close this modal content with the ESC key" at bounding box center [1317, 327] width 39 height 39
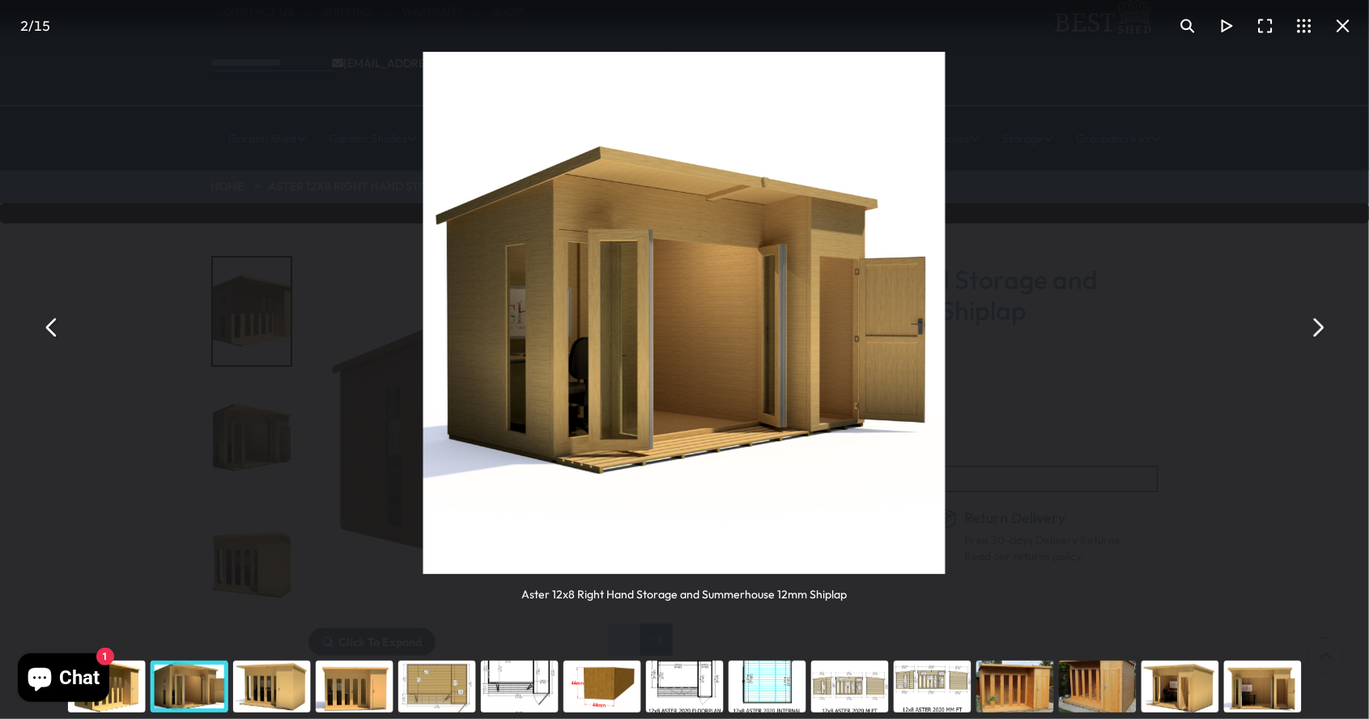
click at [1323, 322] on button "You can close this modal content with the ESC key" at bounding box center [1317, 327] width 39 height 39
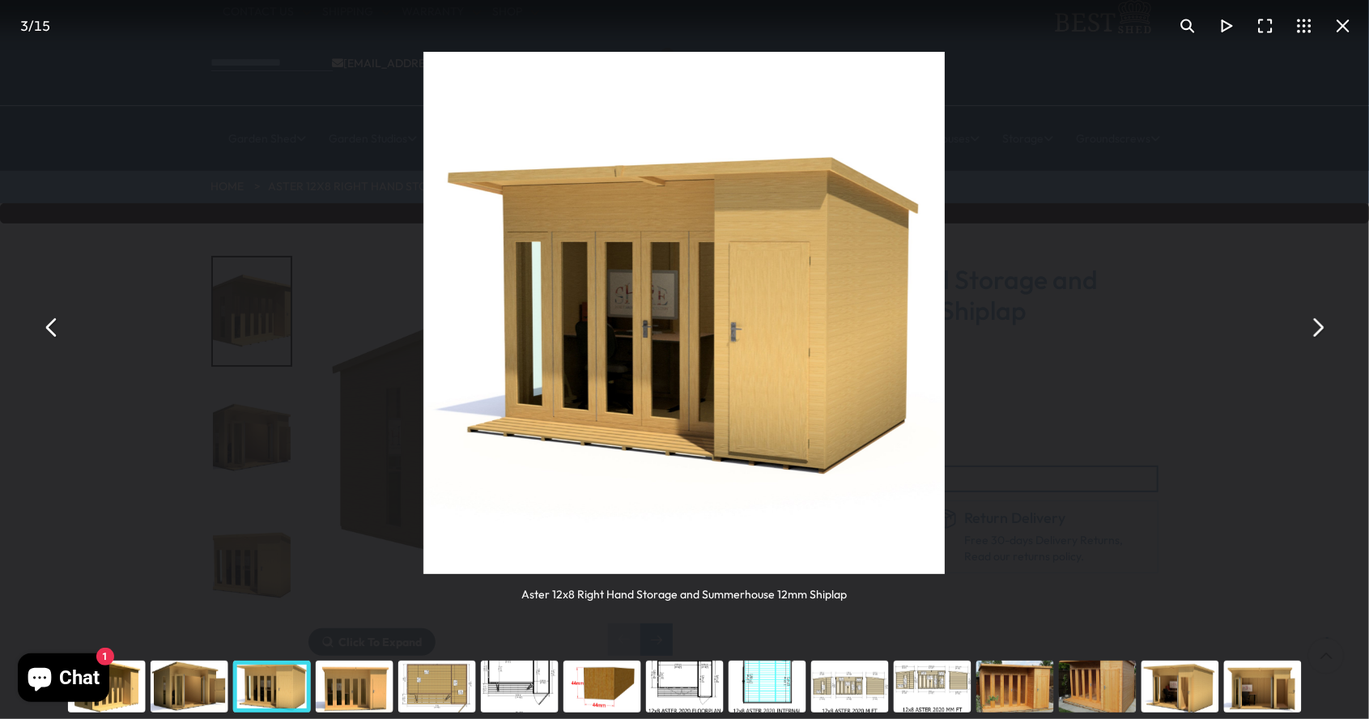
click at [1323, 322] on button "You can close this modal content with the ESC key" at bounding box center [1317, 327] width 39 height 39
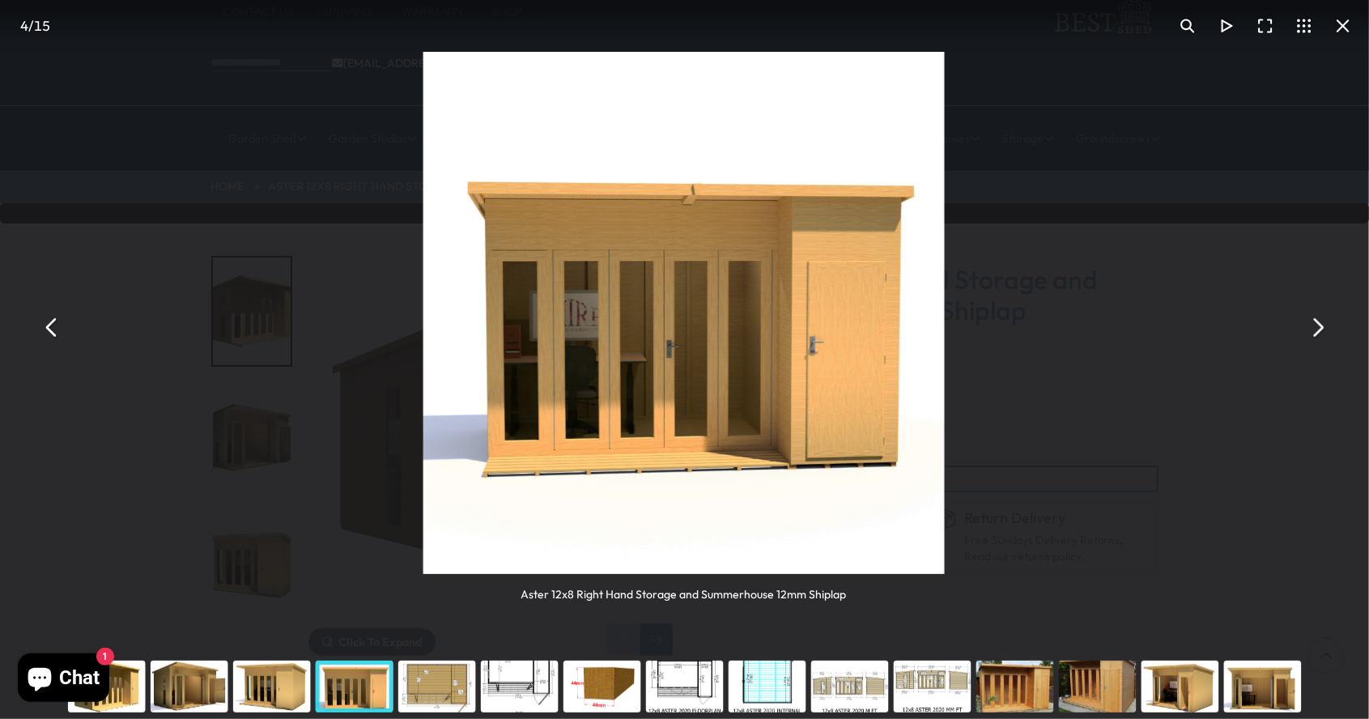
click at [1323, 322] on button "You can close this modal content with the ESC key" at bounding box center [1317, 327] width 39 height 39
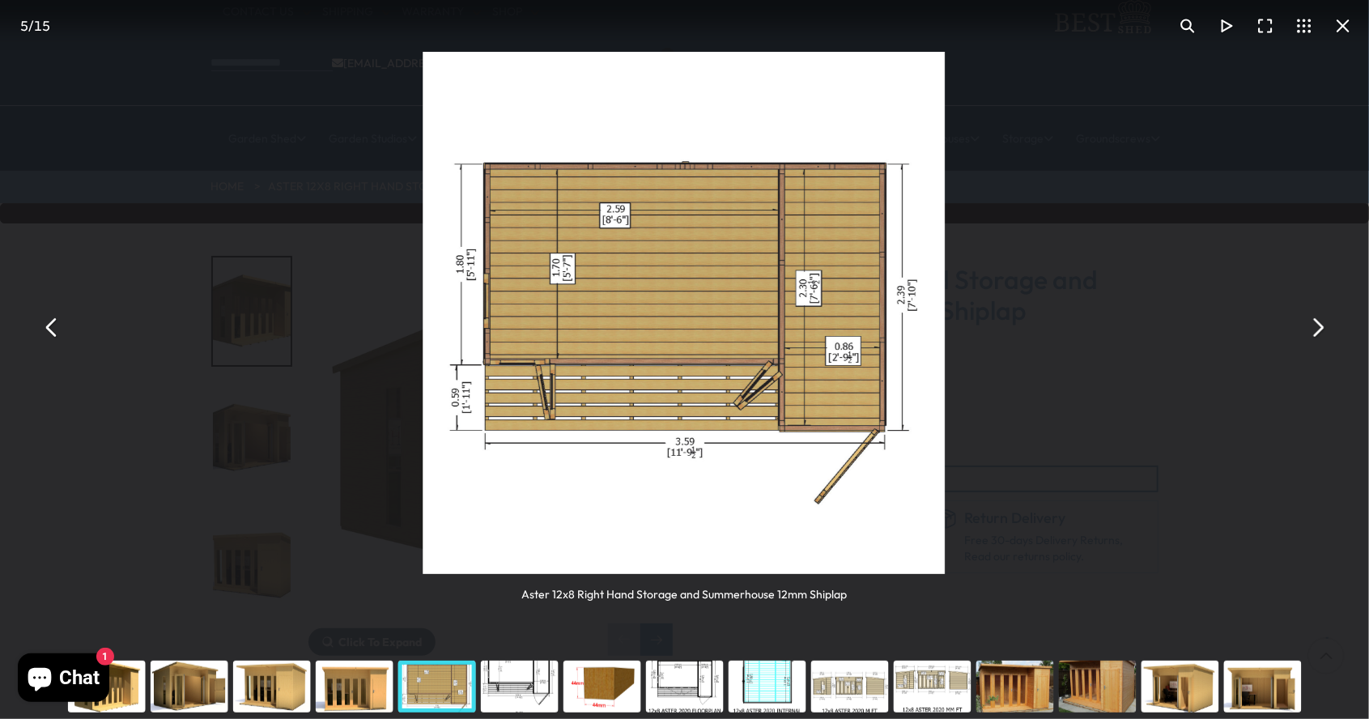
click at [1323, 322] on button "You can close this modal content with the ESC key" at bounding box center [1317, 327] width 39 height 39
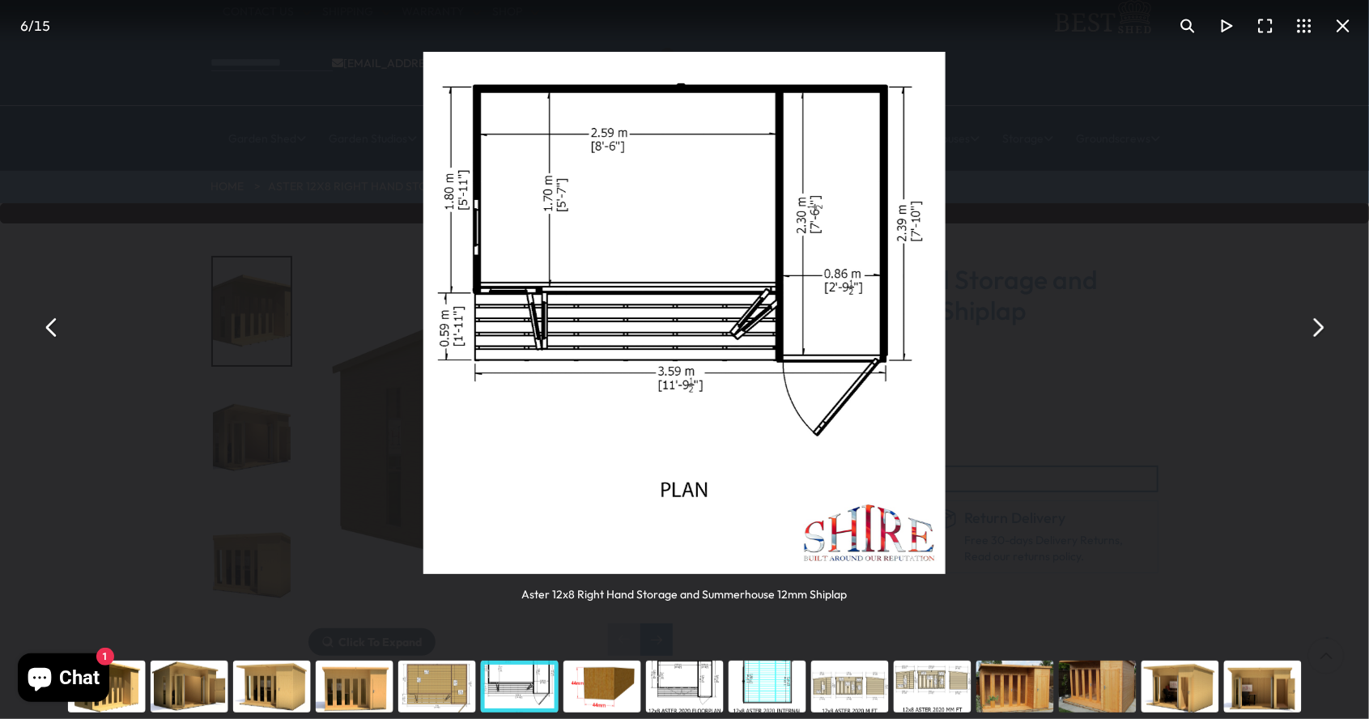
click at [1323, 322] on button "You can close this modal content with the ESC key" at bounding box center [1317, 327] width 39 height 39
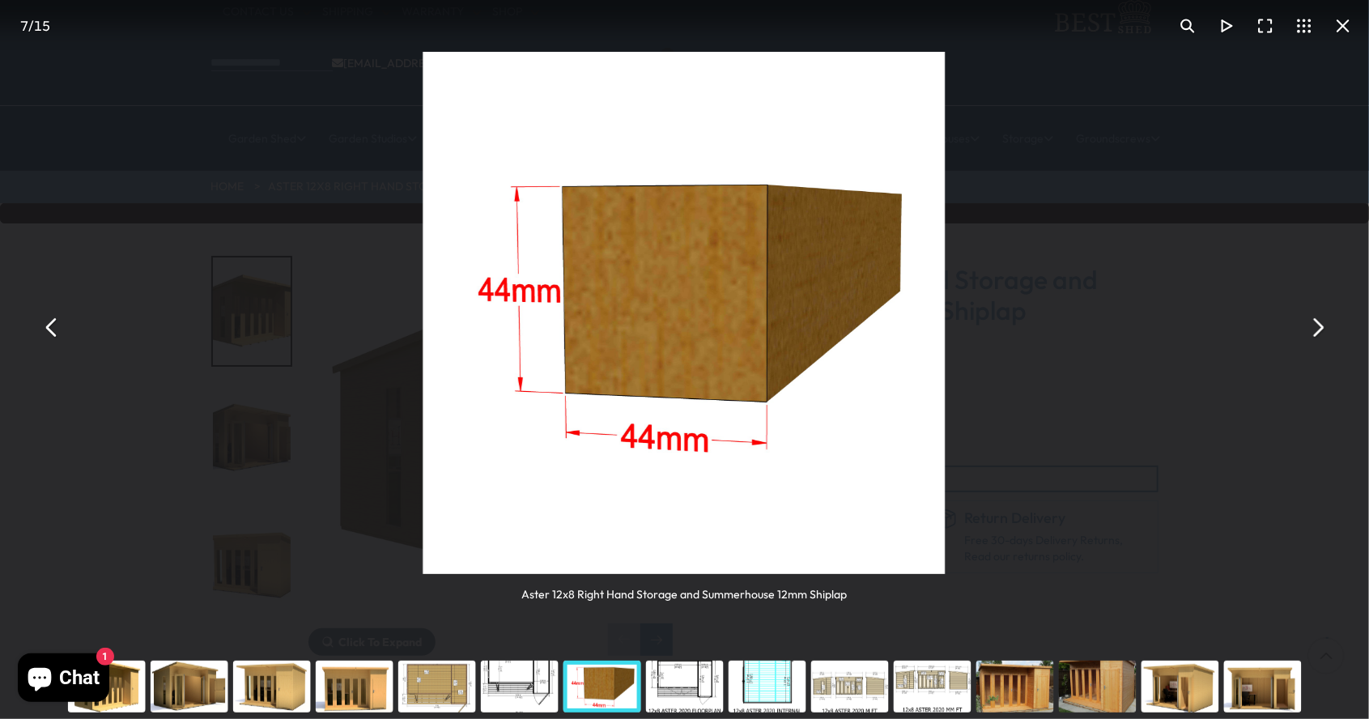
click at [1323, 322] on button "You can close this modal content with the ESC key" at bounding box center [1317, 327] width 39 height 39
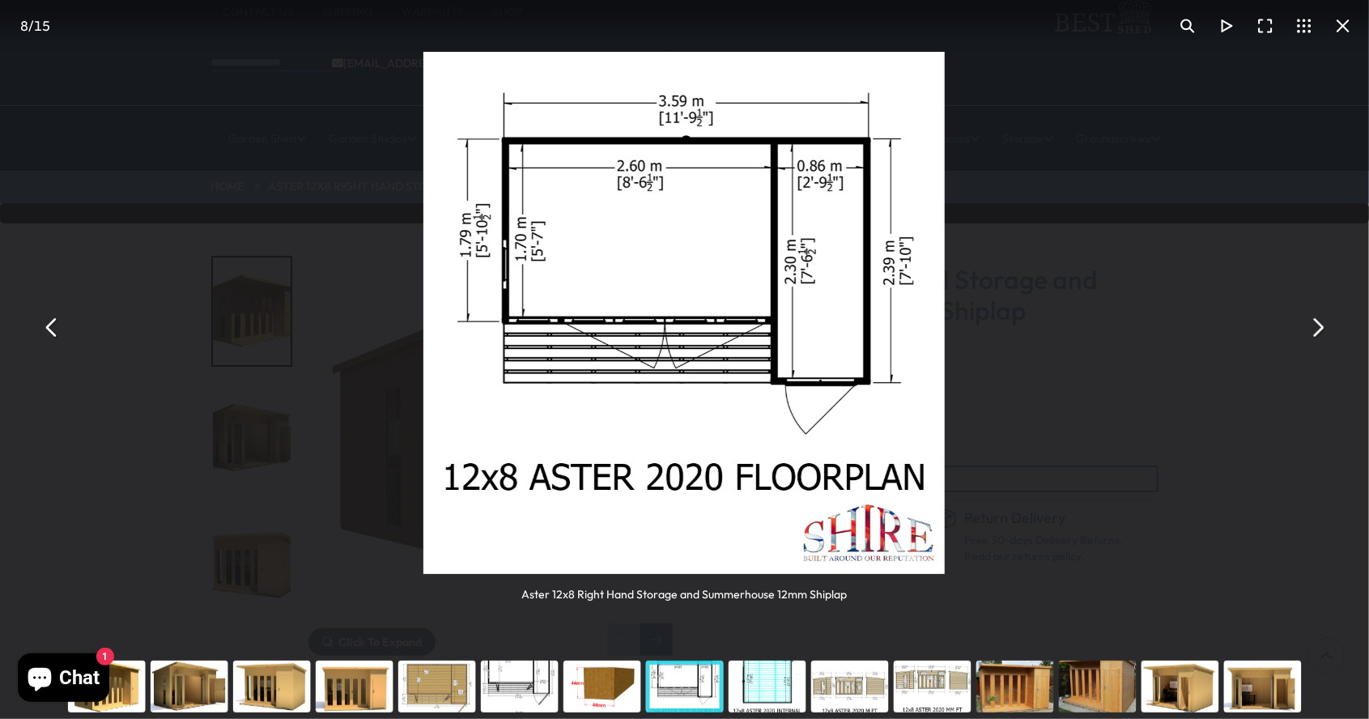
click at [1323, 322] on button "You can close this modal content with the ESC key" at bounding box center [1317, 327] width 39 height 39
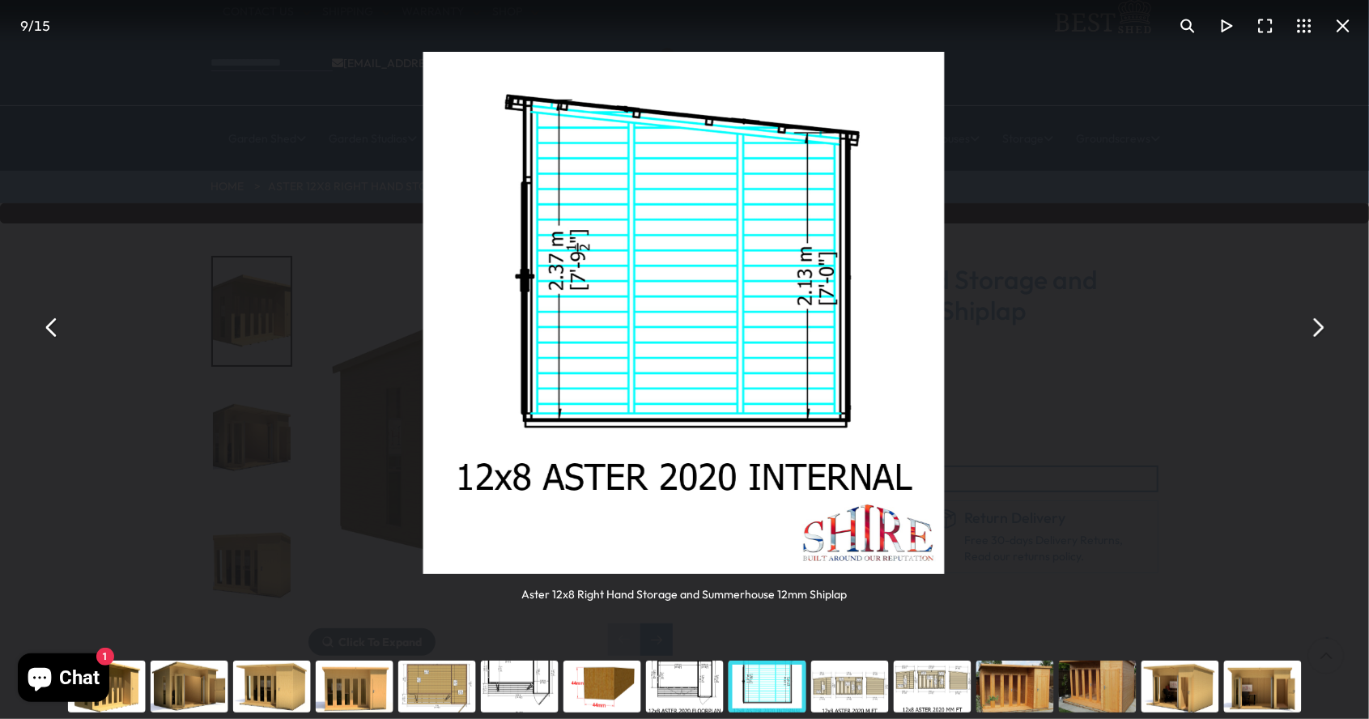
click at [1323, 322] on button "You can close this modal content with the ESC key" at bounding box center [1317, 327] width 39 height 39
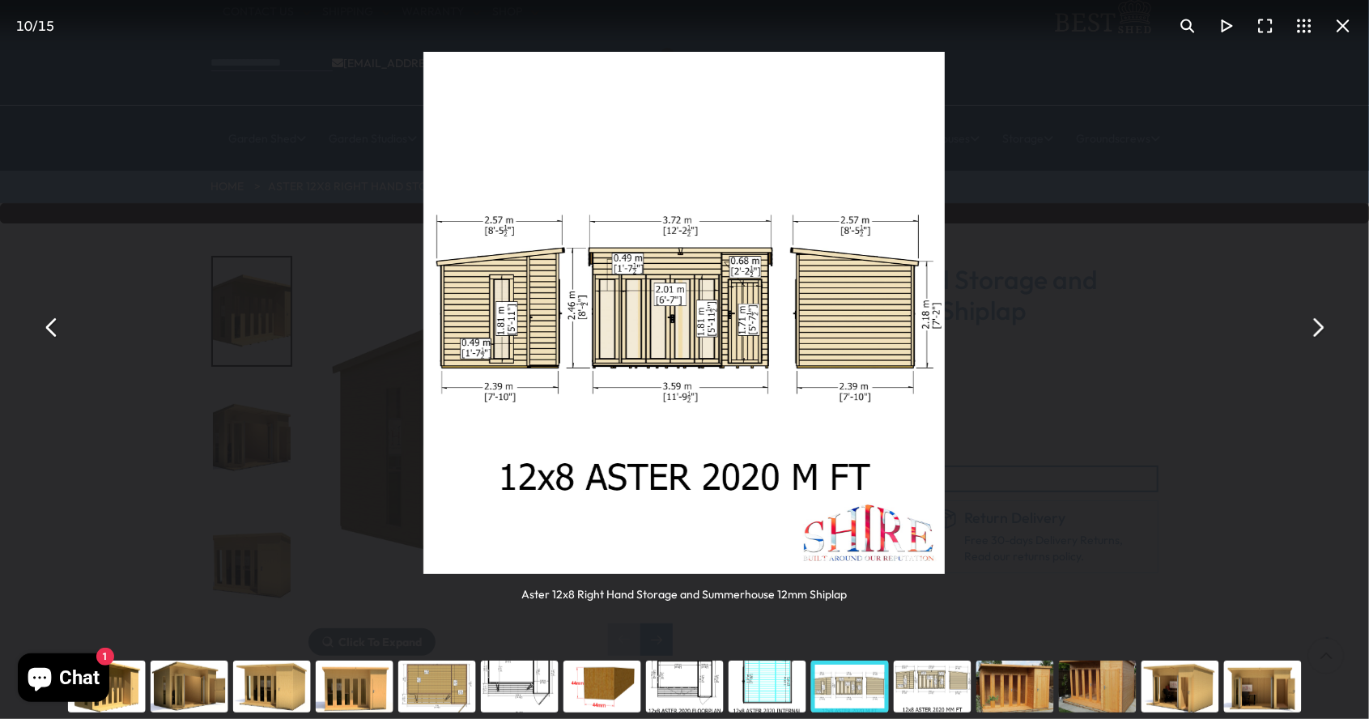
click at [1323, 322] on button "You can close this modal content with the ESC key" at bounding box center [1317, 327] width 39 height 39
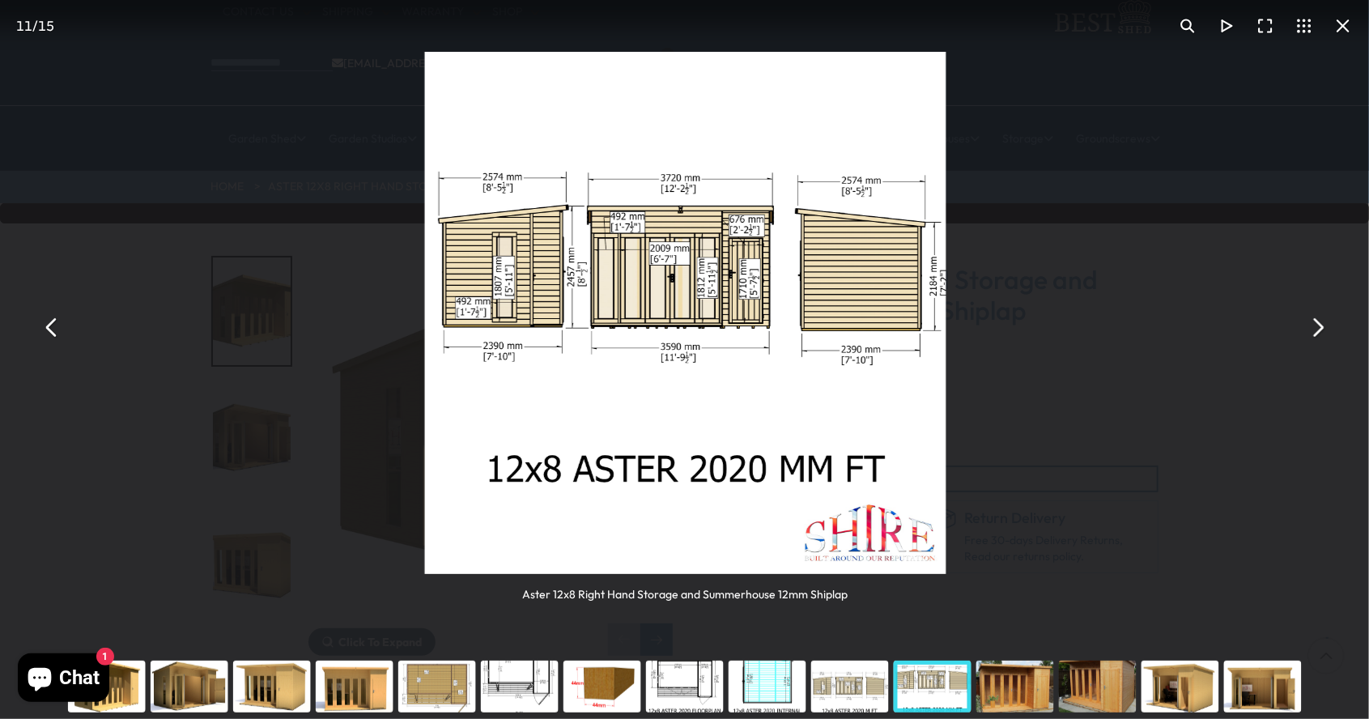
click at [1323, 322] on button "You can close this modal content with the ESC key" at bounding box center [1317, 327] width 39 height 39
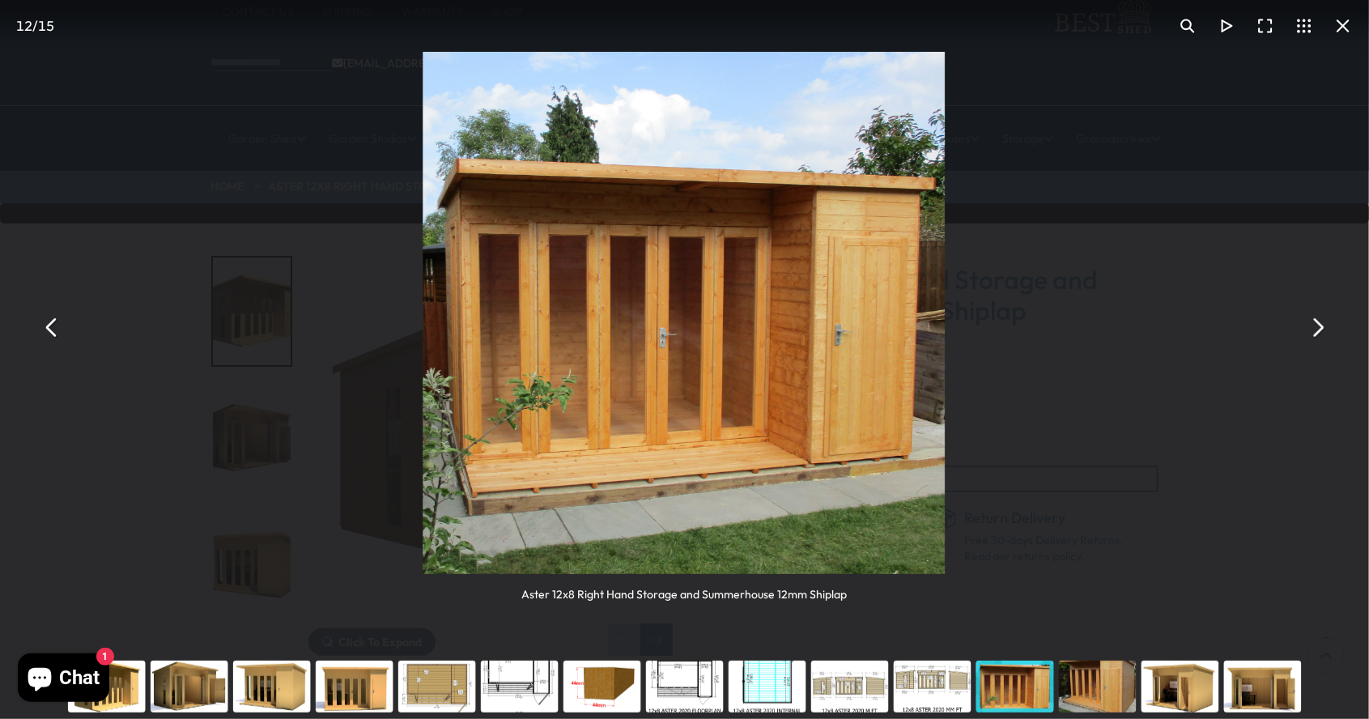
click at [1323, 322] on button "You can close this modal content with the ESC key" at bounding box center [1317, 327] width 39 height 39
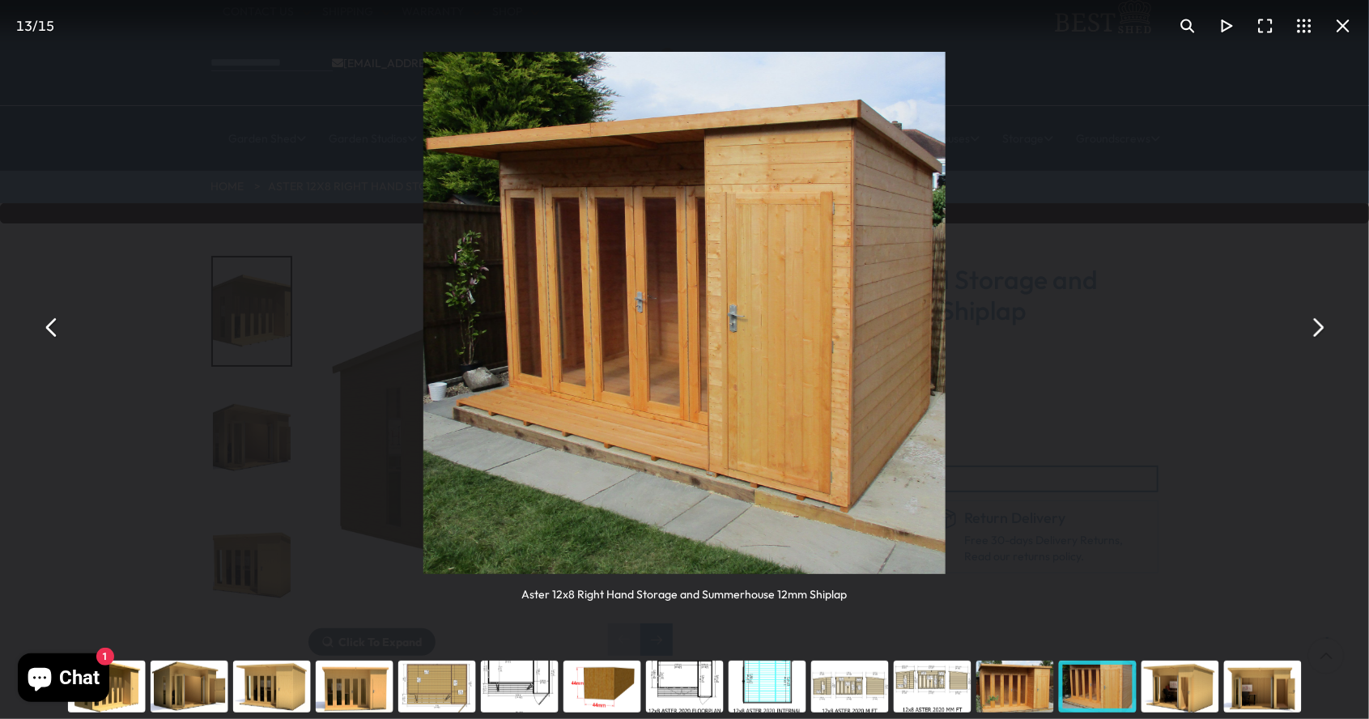
click at [1323, 322] on button "You can close this modal content with the ESC key" at bounding box center [1317, 327] width 39 height 39
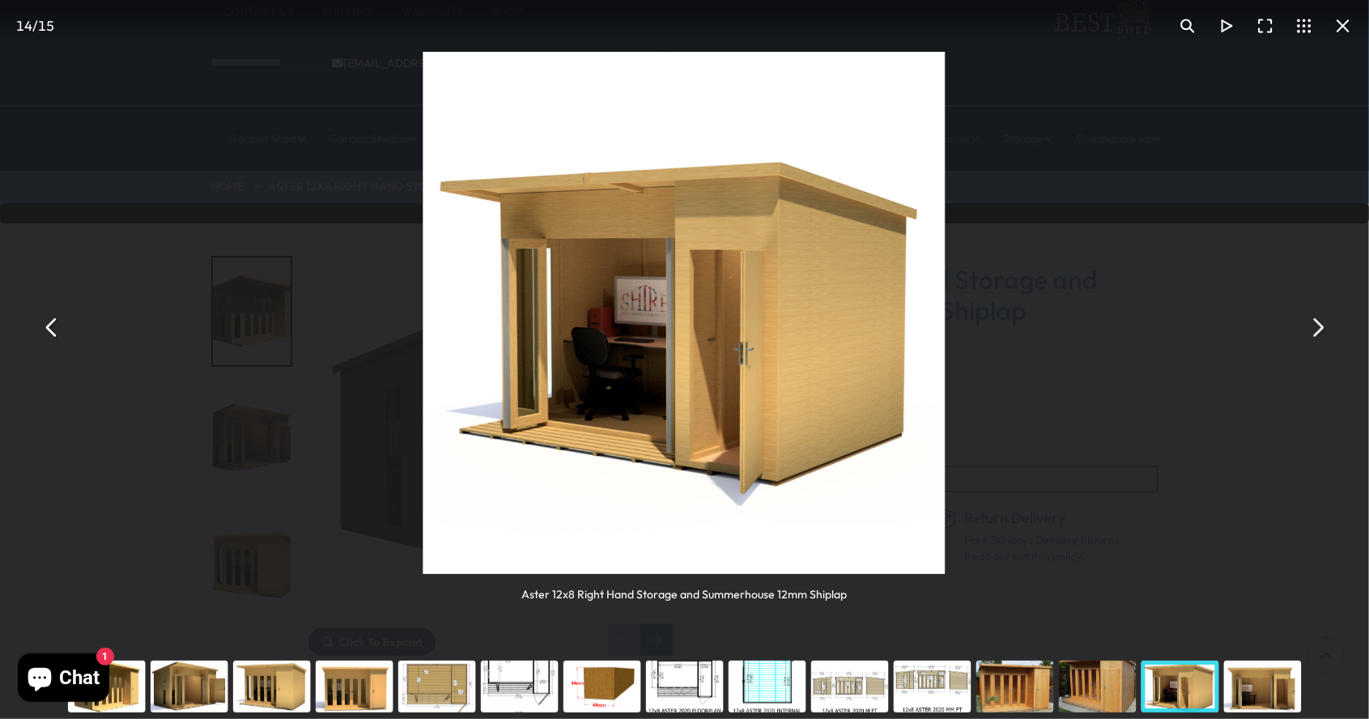
click at [1323, 322] on button "You can close this modal content with the ESC key" at bounding box center [1317, 327] width 39 height 39
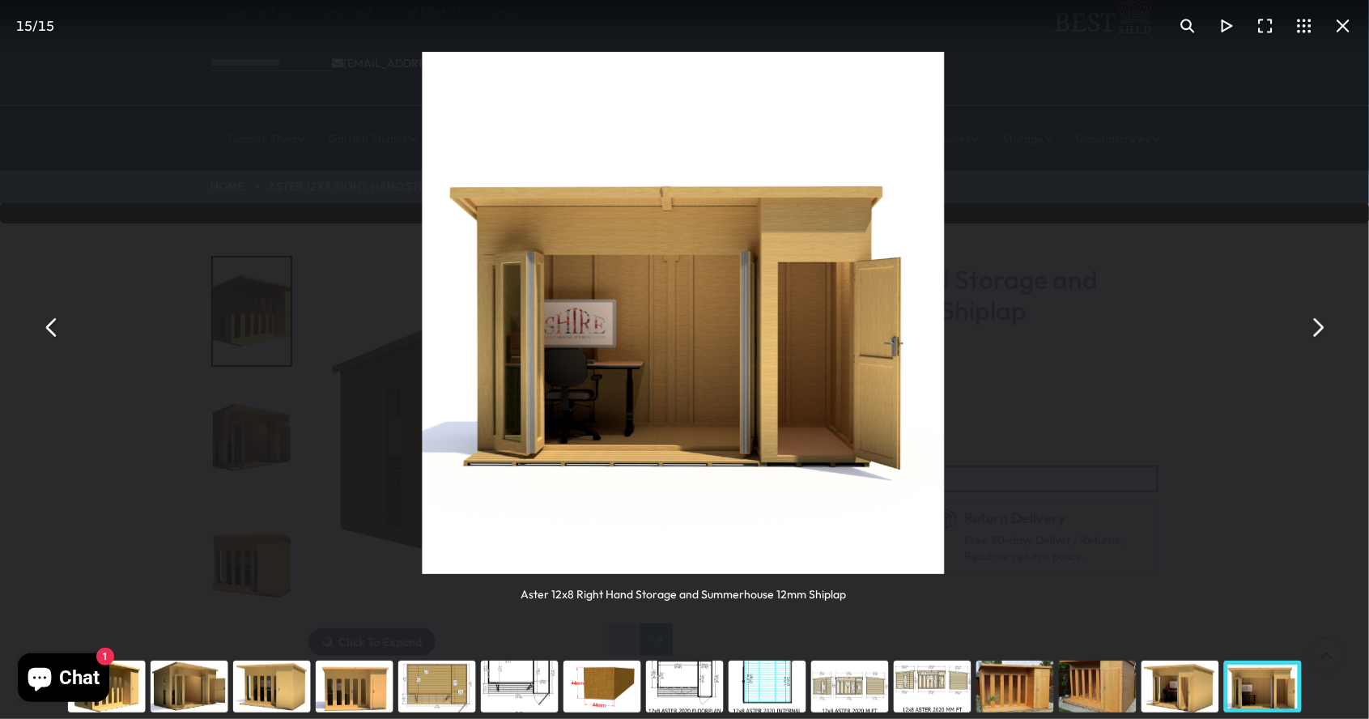
click at [1323, 322] on button "You can close this modal content with the ESC key" at bounding box center [1317, 327] width 39 height 39
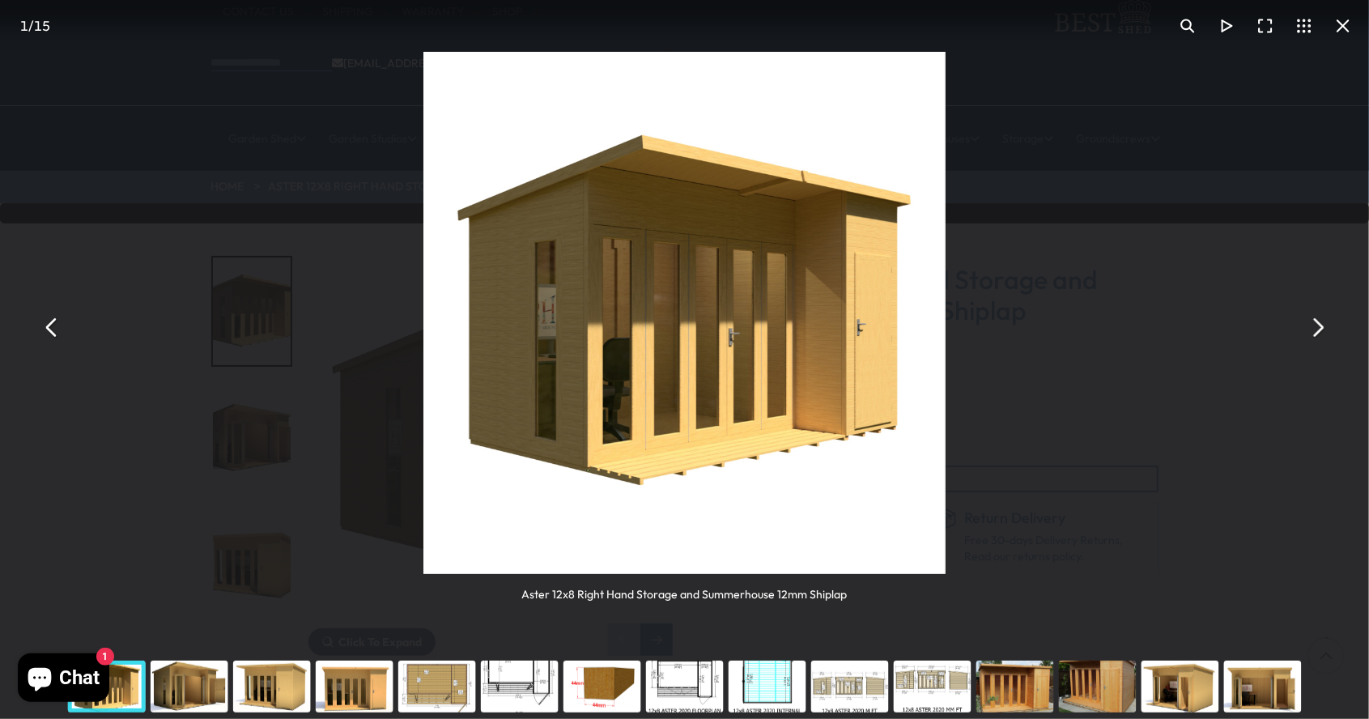
click at [1323, 322] on button "You can close this modal content with the ESC key" at bounding box center [1317, 327] width 39 height 39
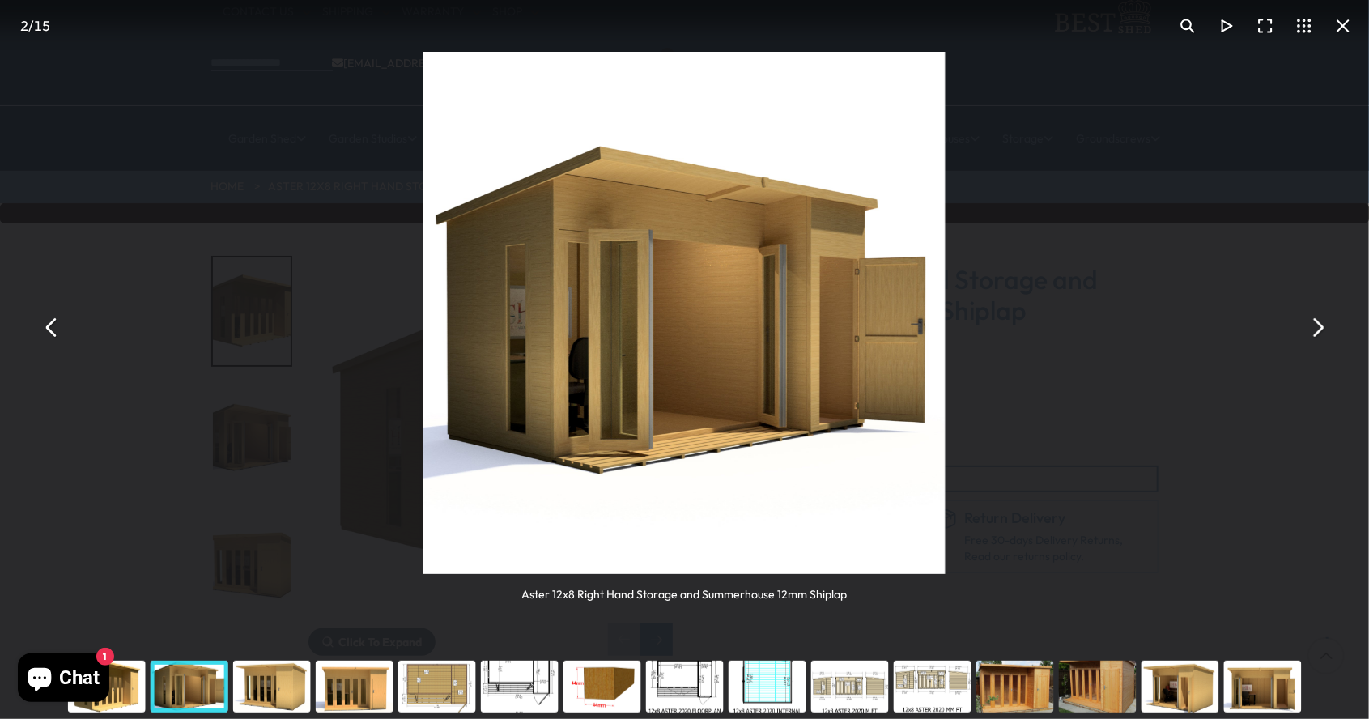
click at [1323, 322] on button "You can close this modal content with the ESC key" at bounding box center [1317, 327] width 39 height 39
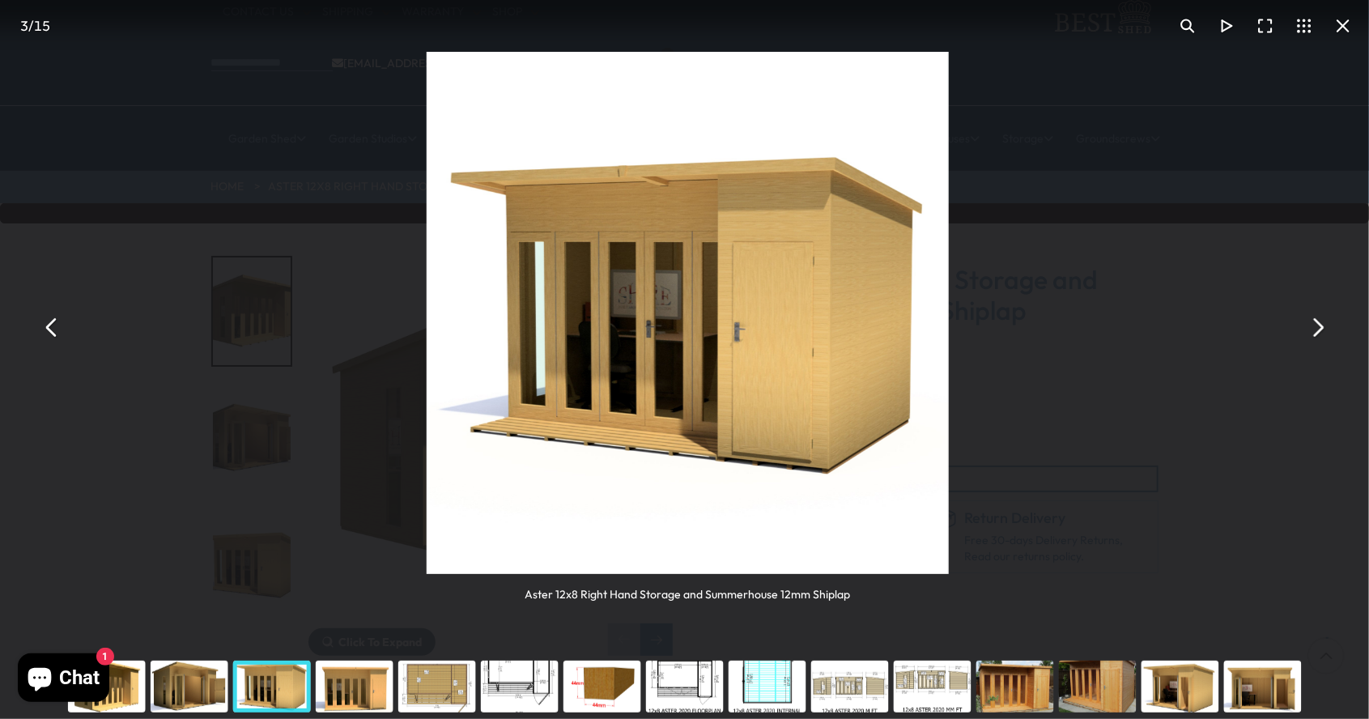
click at [1323, 322] on button "You can close this modal content with the ESC key" at bounding box center [1317, 327] width 39 height 39
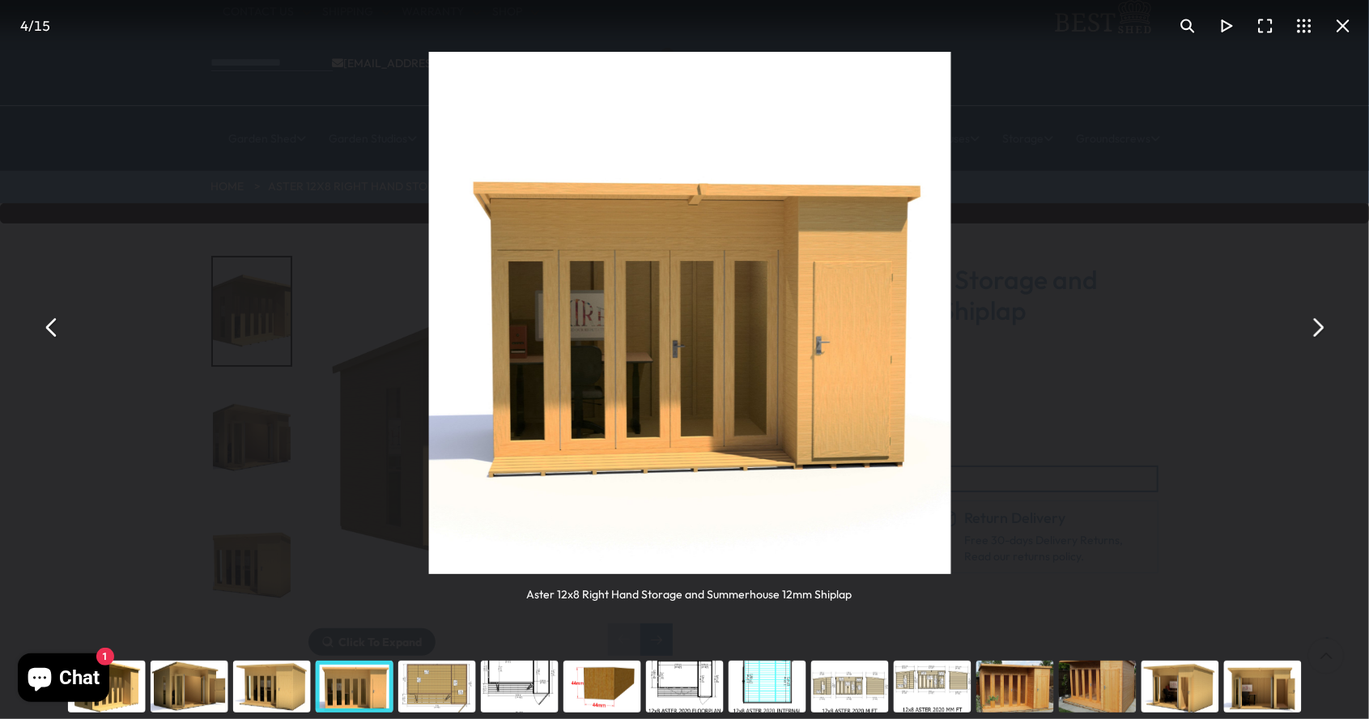
click at [1323, 322] on button "You can close this modal content with the ESC key" at bounding box center [1317, 327] width 39 height 39
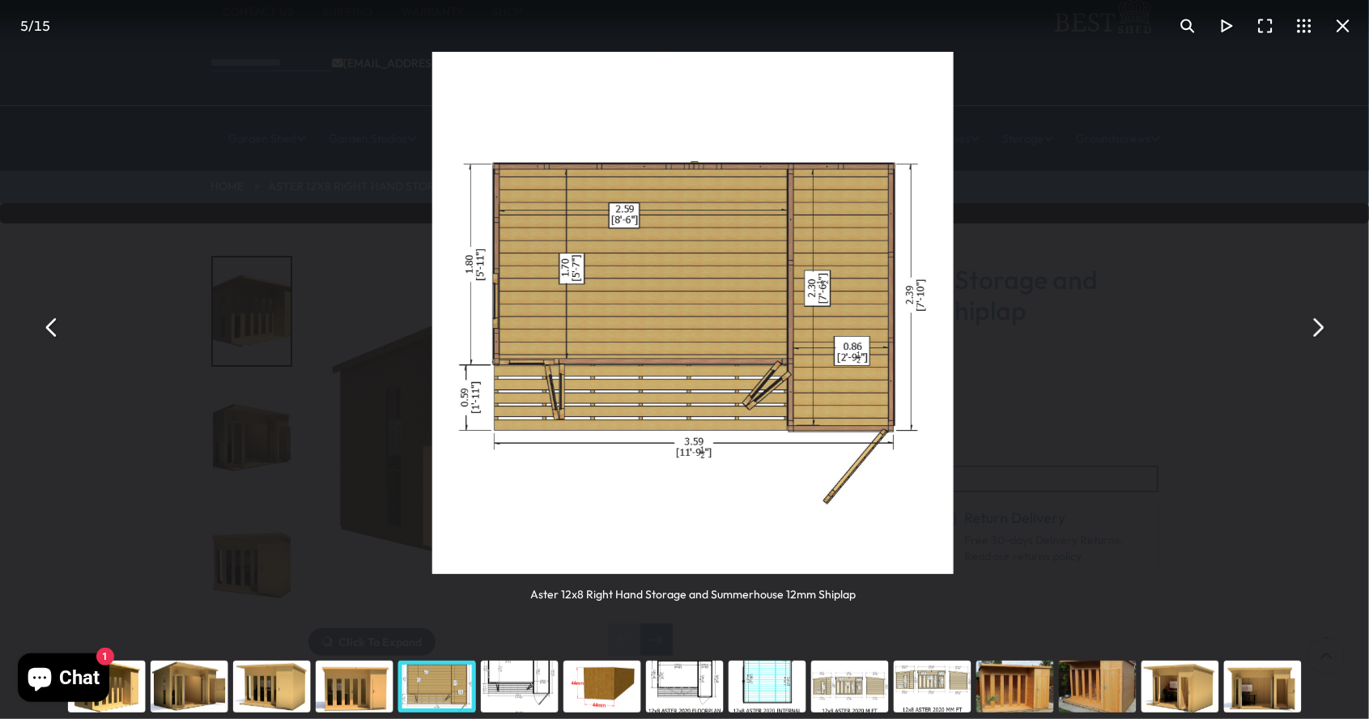
click at [1323, 322] on button "You can close this modal content with the ESC key" at bounding box center [1317, 327] width 39 height 39
